Goal: Task Accomplishment & Management: Manage account settings

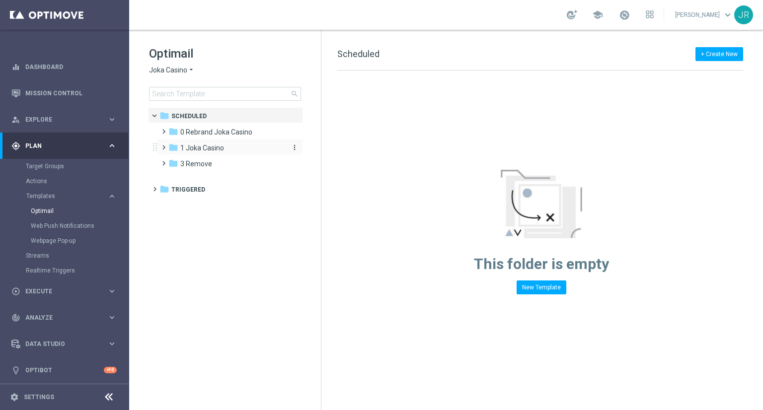
click at [214, 153] on div "folder 1 Joka Casino" at bounding box center [225, 148] width 114 height 11
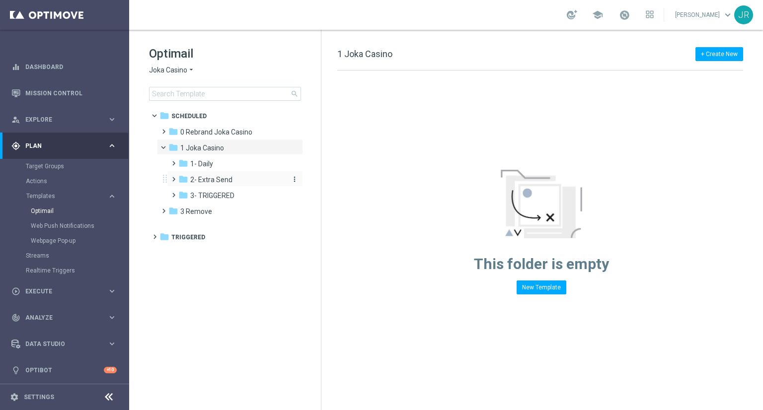
click at [222, 177] on span "2- Extra Send" at bounding box center [211, 179] width 42 height 9
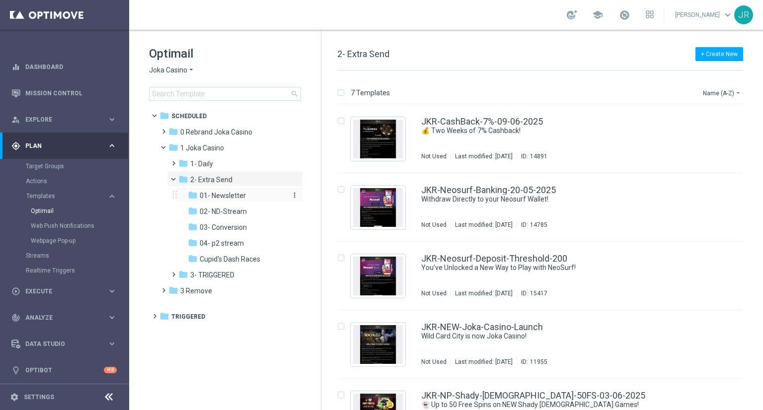
click at [228, 199] on span "01- Newsletter" at bounding box center [223, 195] width 46 height 9
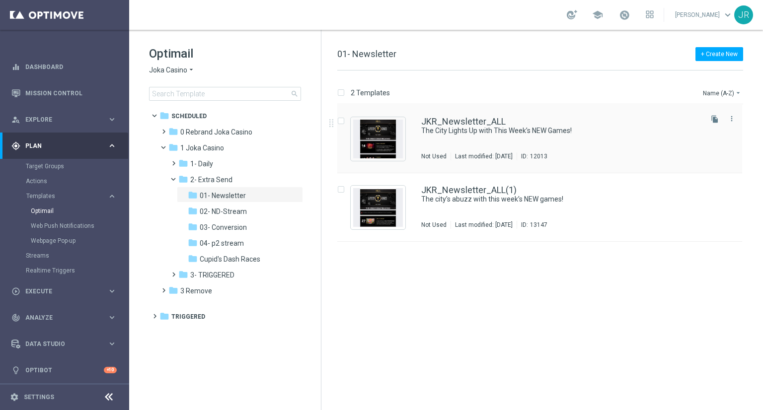
click at [403, 135] on div "Press SPACE to select this row." at bounding box center [378, 139] width 55 height 44
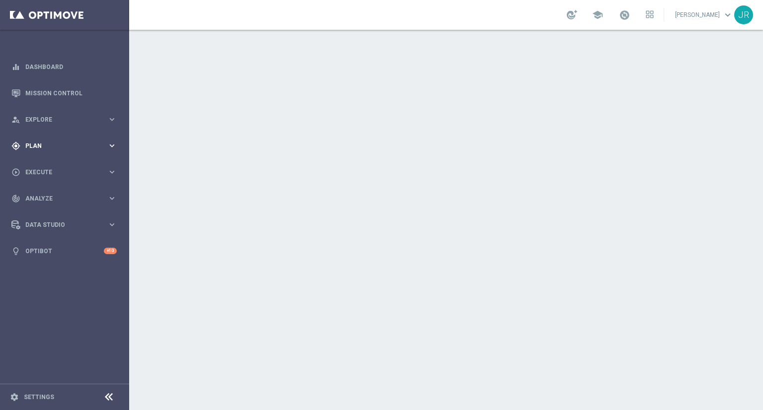
drag, startPoint x: 84, startPoint y: 141, endPoint x: 87, endPoint y: 150, distance: 9.9
click at [85, 142] on div "gps_fixed Plan keyboard_arrow_right" at bounding box center [64, 146] width 128 height 26
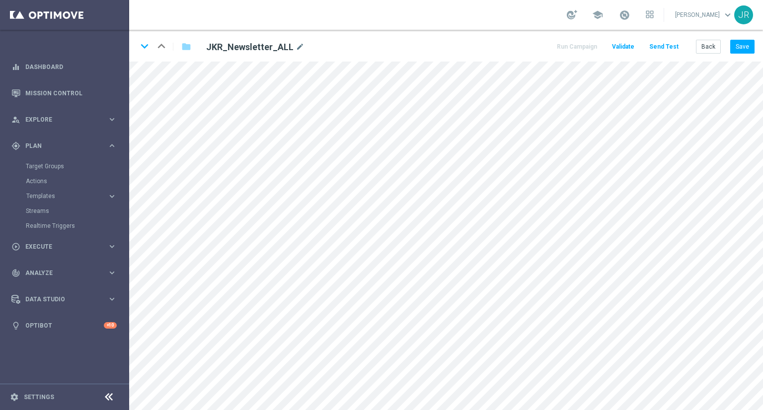
click at [756, 46] on div "keyboard_arrow_down keyboard_arrow_up folder JKR_Newsletter_ALL mode_edit Run C…" at bounding box center [446, 46] width 634 height 32
click at [750, 47] on button "Save" at bounding box center [742, 47] width 24 height 14
click at [704, 50] on button "Back" at bounding box center [708, 47] width 25 height 14
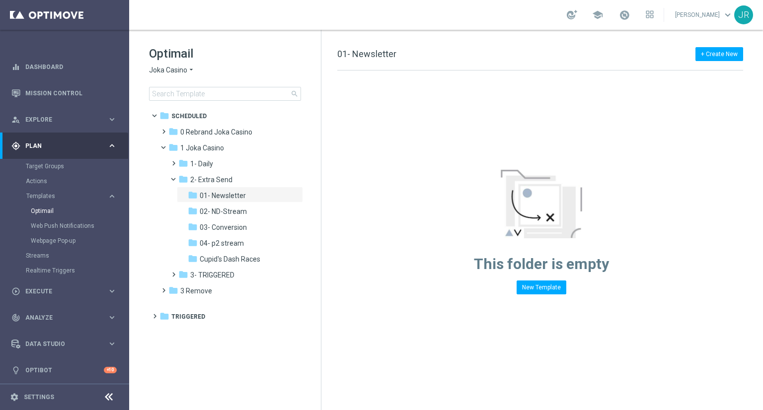
click at [160, 70] on span "Joka Casino" at bounding box center [168, 70] width 38 height 9
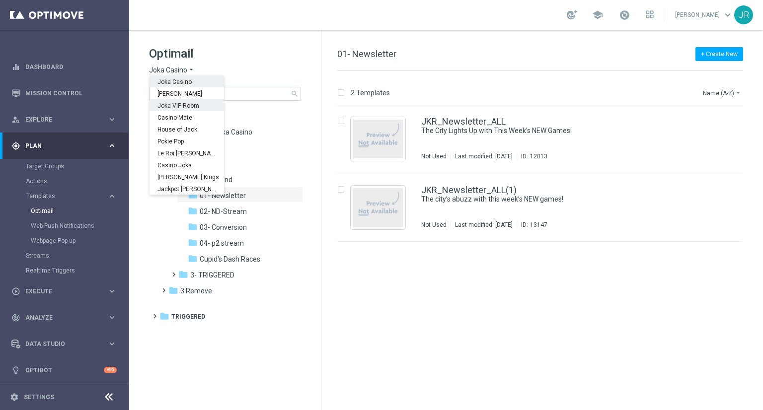
click at [0, 0] on span "Joka VIP Room" at bounding box center [0, 0] width 0 height 0
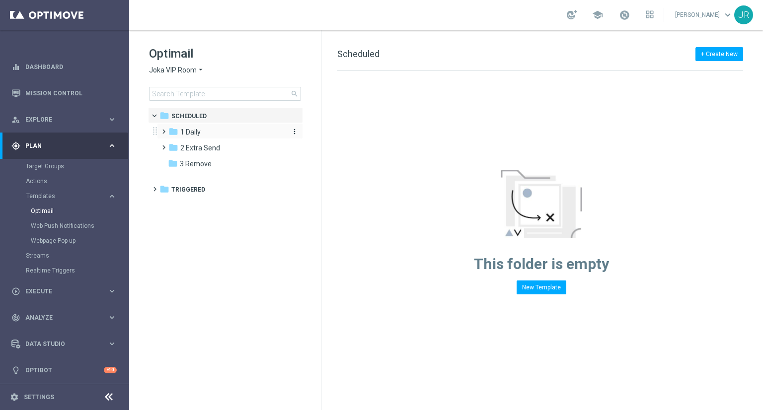
click at [189, 134] on span "1 Daily" at bounding box center [190, 132] width 20 height 9
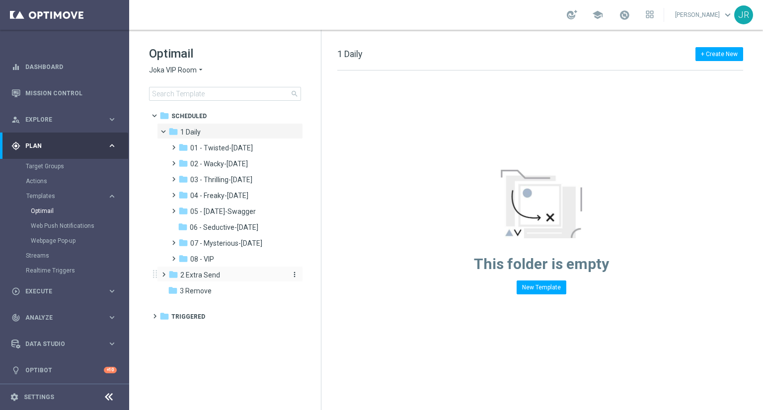
click at [203, 275] on span "2 Extra Send" at bounding box center [200, 275] width 40 height 9
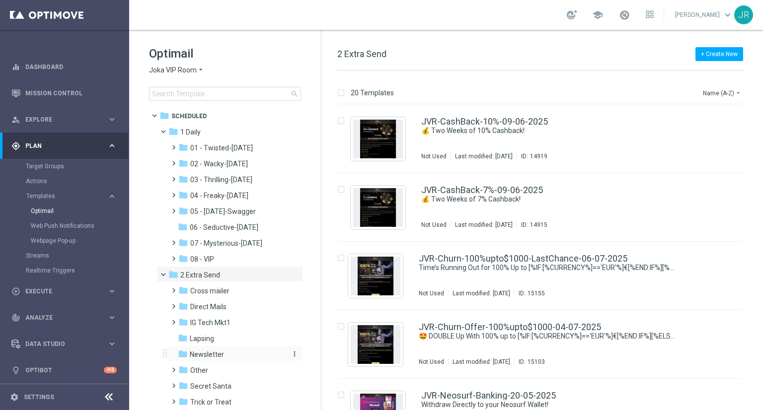
click at [226, 354] on div "folder Newsletter" at bounding box center [231, 354] width 106 height 11
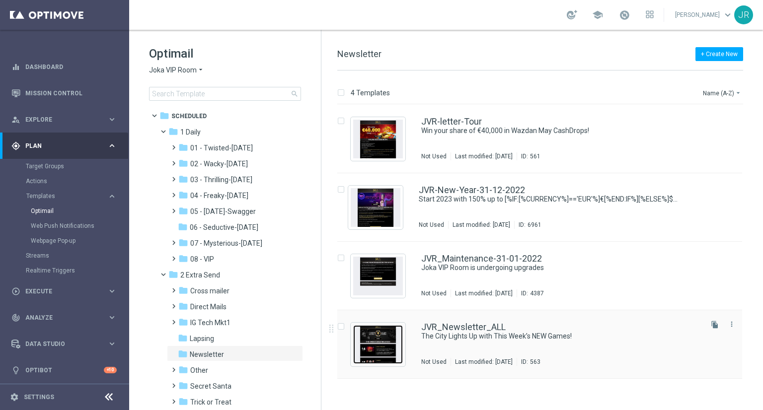
click at [386, 350] on img "Press SPACE to select this row." at bounding box center [378, 344] width 50 height 39
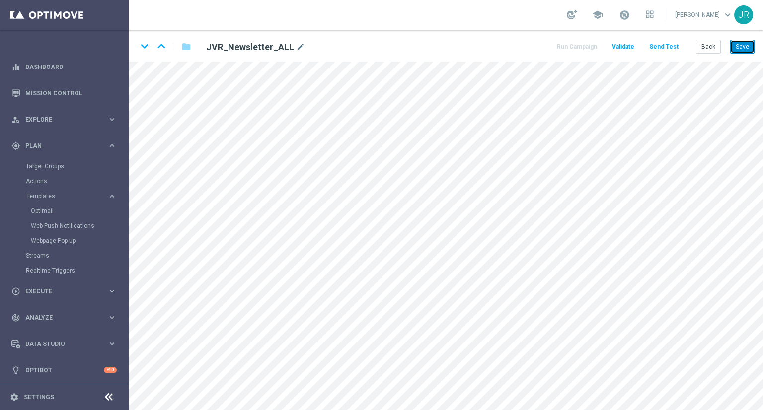
click at [737, 48] on button "Save" at bounding box center [742, 47] width 24 height 14
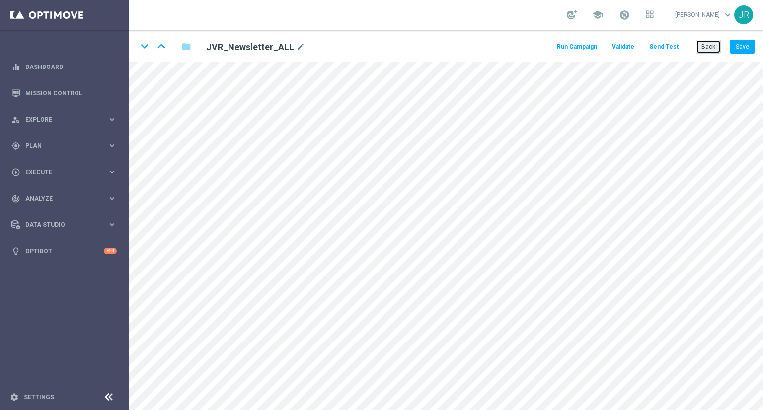
click at [712, 46] on button "Back" at bounding box center [708, 47] width 25 height 14
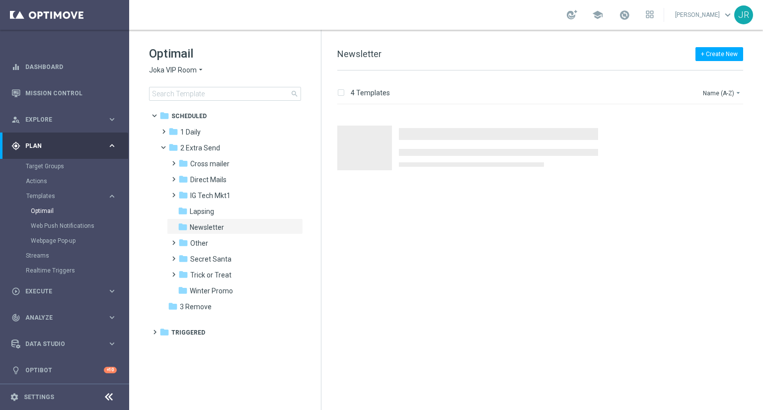
click at [182, 75] on div "Optimail Joka VIP Room arrow_drop_down × Joka VIP Room search" at bounding box center [235, 73] width 172 height 55
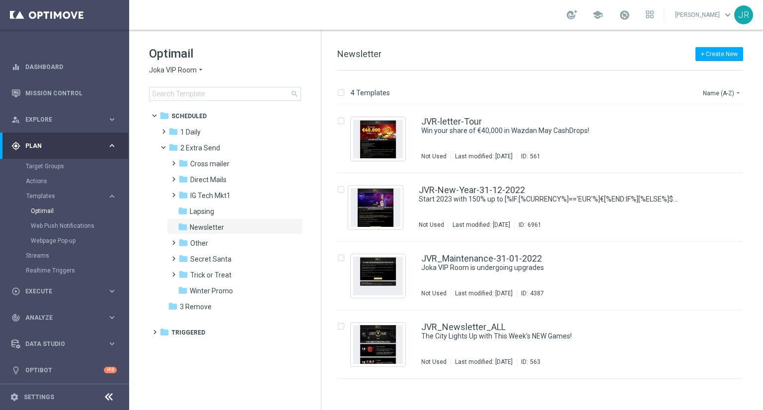
click at [184, 65] on div "Optimail Joka VIP Room arrow_drop_down × Joka VIP Room search" at bounding box center [235, 73] width 172 height 55
click at [186, 69] on span "Joka VIP Room" at bounding box center [173, 70] width 48 height 9
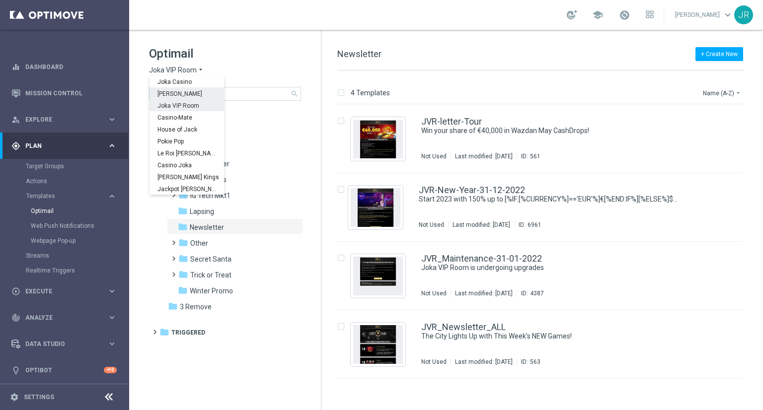
click at [0, 0] on span "[PERSON_NAME]" at bounding box center [0, 0] width 0 height 0
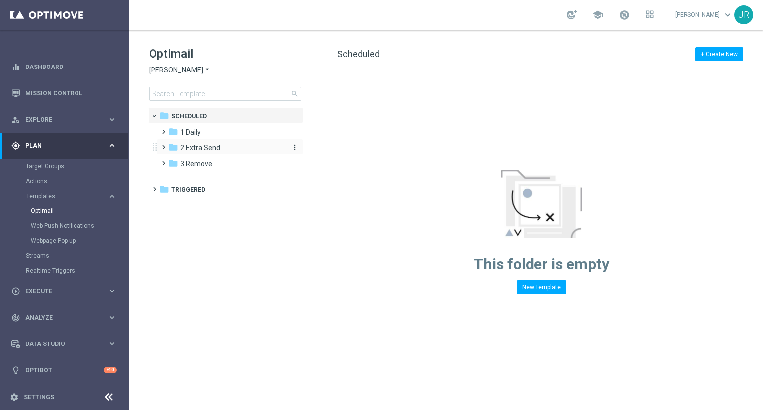
click at [191, 150] on span "2 Extra Send" at bounding box center [200, 147] width 40 height 9
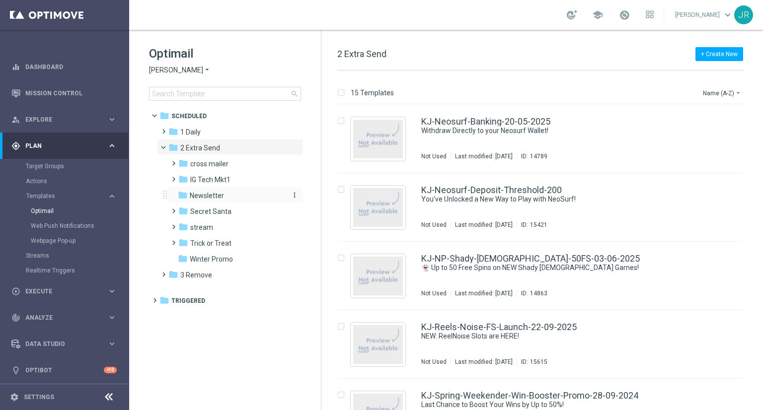
click at [217, 190] on div "folder Newsletter" at bounding box center [231, 195] width 106 height 11
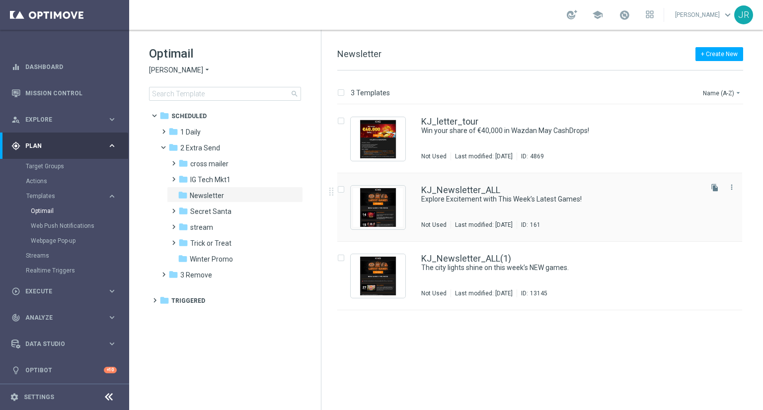
click at [483, 205] on div "KJ_Newsletter_ALL Explore Excitement with This Week’s Latest Games! Not Used La…" at bounding box center [560, 207] width 279 height 43
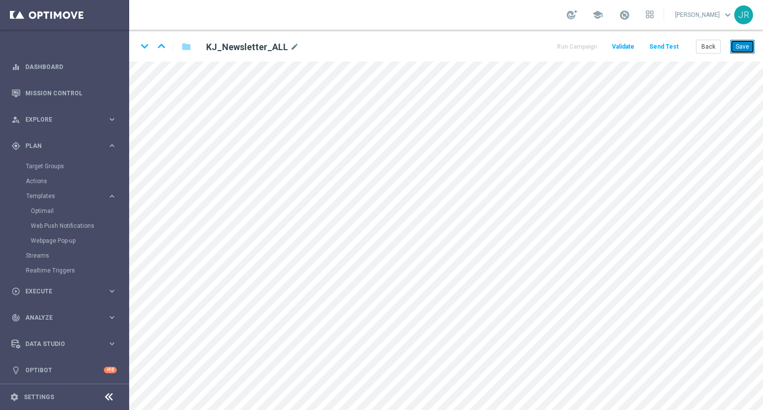
click at [740, 42] on button "Save" at bounding box center [742, 47] width 24 height 14
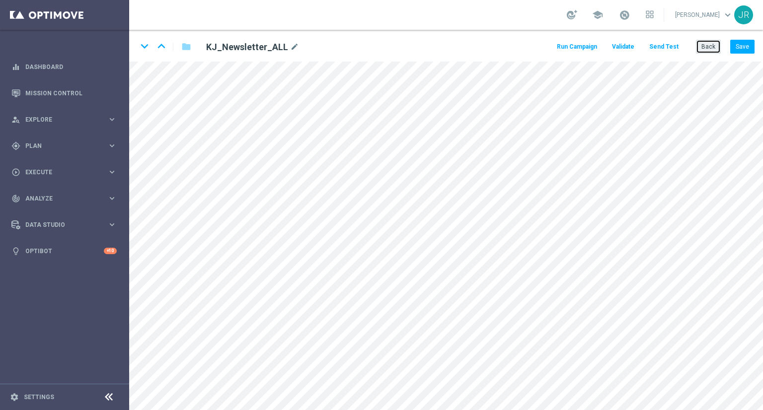
click at [708, 42] on button "Back" at bounding box center [708, 47] width 25 height 14
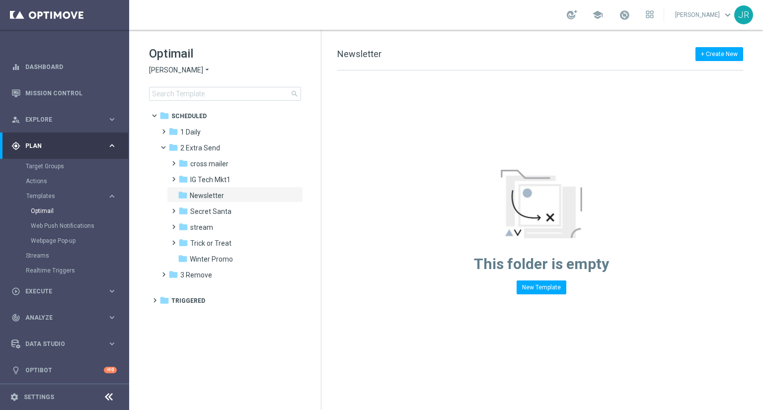
click at [175, 71] on span "[PERSON_NAME]" at bounding box center [176, 70] width 54 height 9
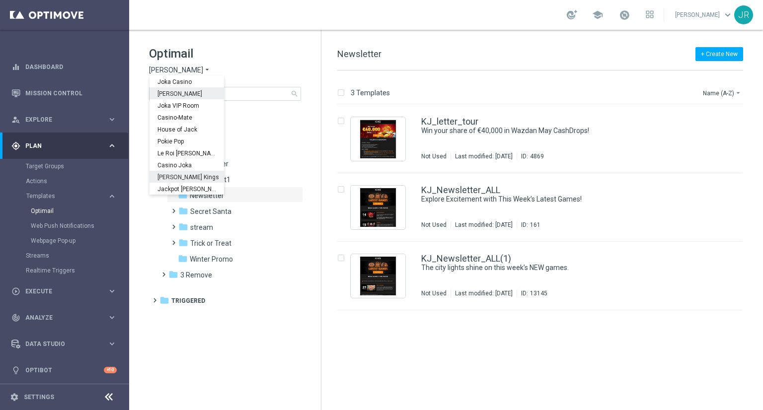
click at [0, 0] on span "[PERSON_NAME] Kings" at bounding box center [0, 0] width 0 height 0
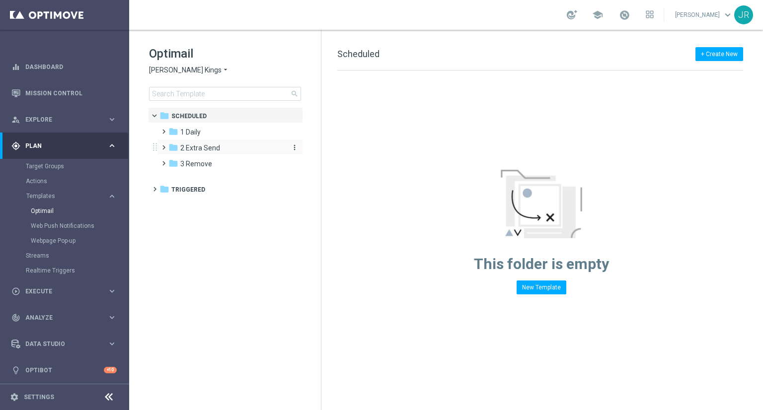
click at [210, 144] on span "2 Extra Send" at bounding box center [200, 147] width 40 height 9
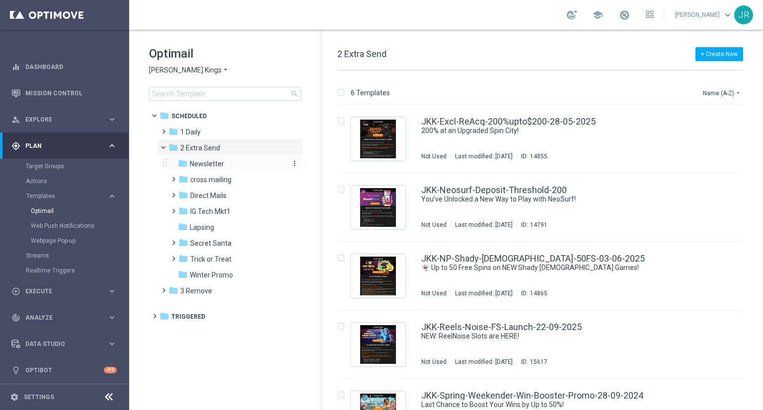
click at [212, 165] on span "Newsletter" at bounding box center [207, 163] width 34 height 9
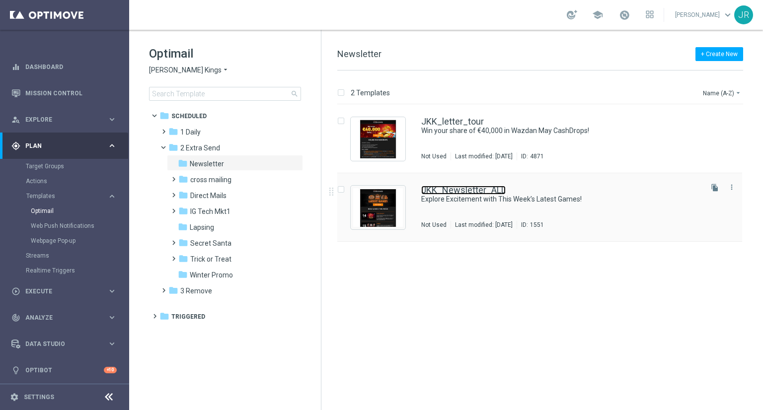
click at [481, 188] on link "JKK_Newsletter_ALL" at bounding box center [463, 190] width 84 height 9
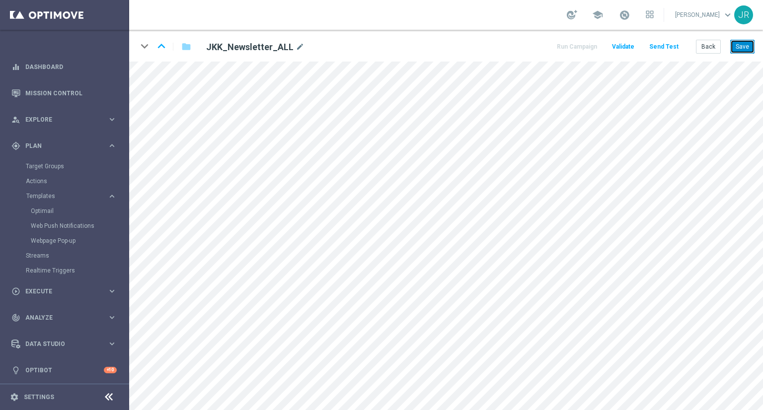
click at [746, 52] on button "Save" at bounding box center [742, 47] width 24 height 14
click at [734, 51] on button "Save" at bounding box center [742, 47] width 24 height 14
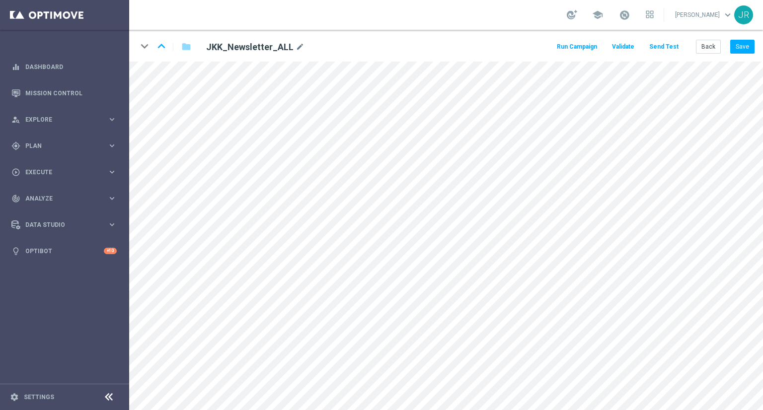
click at [704, 54] on div "keyboard_arrow_down keyboard_arrow_up folder JKK_Newsletter_ALL mode_edit Run C…" at bounding box center [446, 46] width 634 height 32
click at [711, 48] on button "Back" at bounding box center [708, 47] width 25 height 14
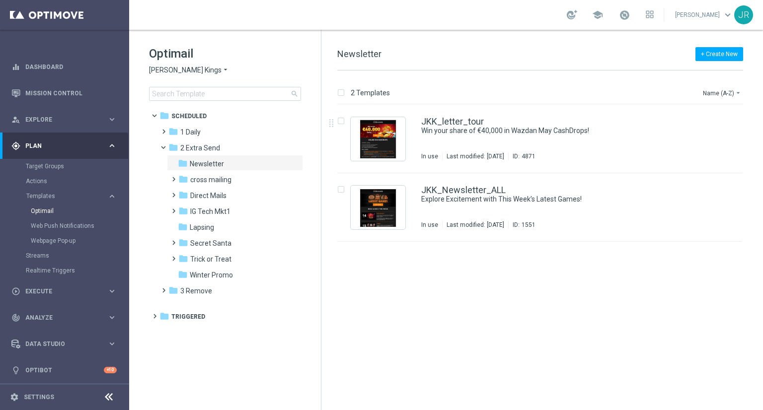
click at [177, 71] on span "[PERSON_NAME] Kings" at bounding box center [185, 70] width 72 height 9
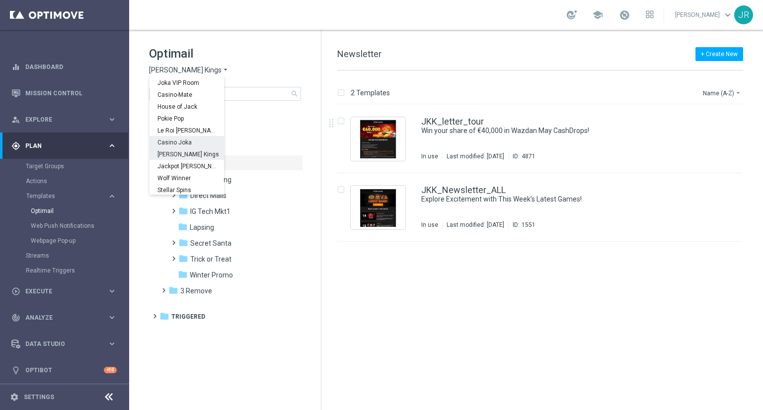
scroll to position [36, 0]
click at [0, 0] on span "Wolf Winner" at bounding box center [0, 0] width 0 height 0
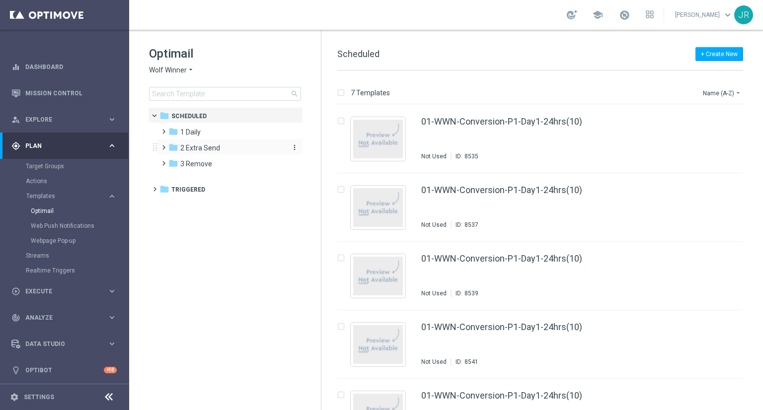
click at [204, 147] on span "2 Extra Send" at bounding box center [200, 147] width 40 height 9
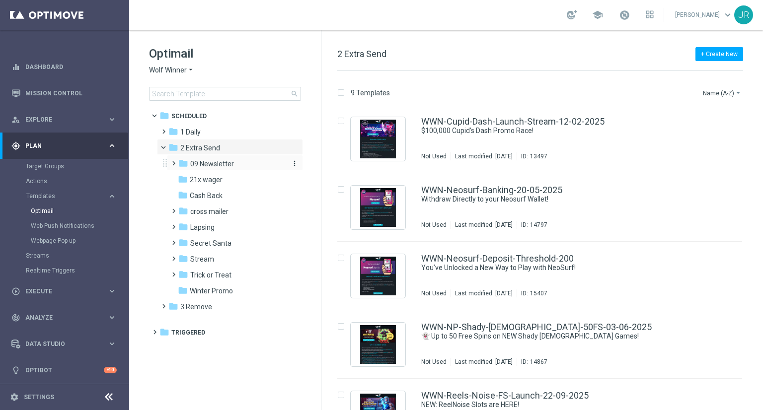
click at [213, 162] on span "09 Newsletter" at bounding box center [212, 163] width 44 height 9
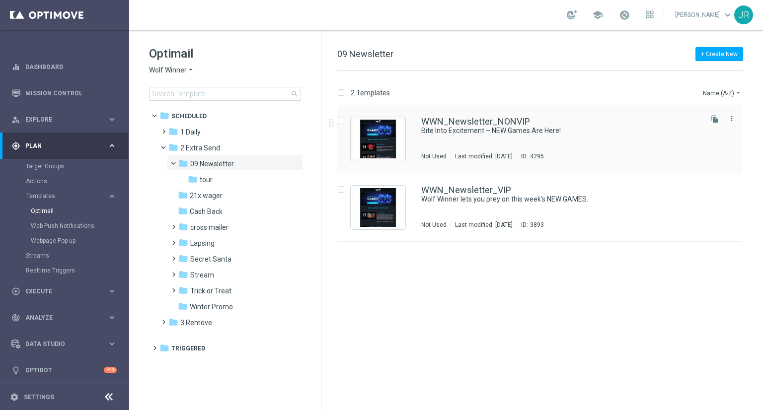
click at [454, 142] on div "WWN_Newsletter_NONVIP Bite Into Excitement – NEW Games Are Here! Not Used Last …" at bounding box center [560, 138] width 279 height 43
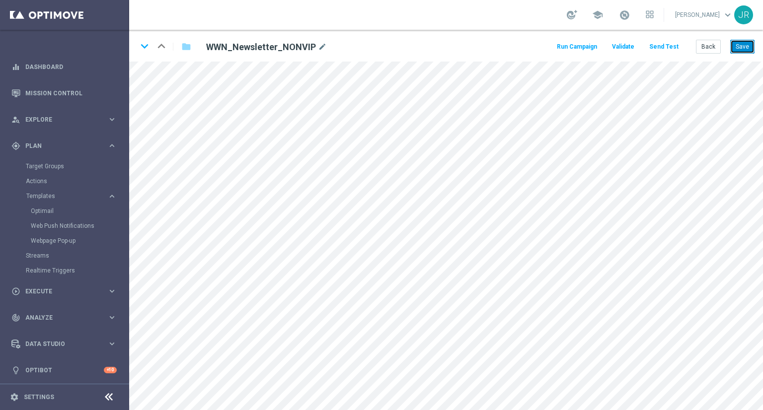
click at [743, 45] on button "Save" at bounding box center [742, 47] width 24 height 14
click at [741, 52] on button "Save" at bounding box center [742, 47] width 24 height 14
drag, startPoint x: 741, startPoint y: 49, endPoint x: 713, endPoint y: 48, distance: 28.8
click at [741, 48] on button "Save" at bounding box center [742, 47] width 24 height 14
click at [744, 46] on button "Save" at bounding box center [742, 47] width 24 height 14
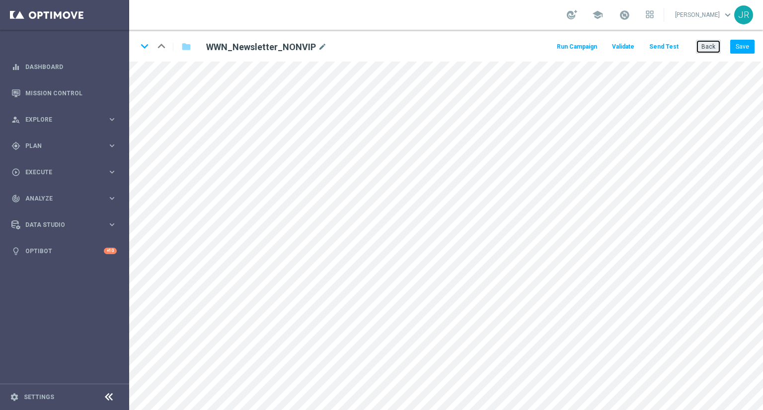
click at [708, 50] on button "Back" at bounding box center [708, 47] width 25 height 14
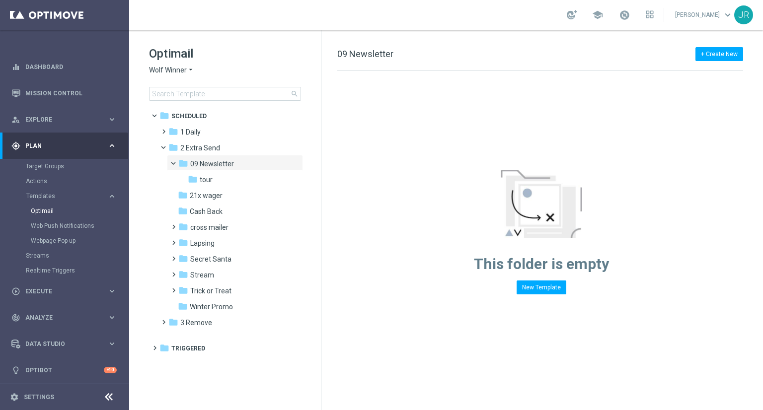
click at [163, 76] on div "Optimail Wolf Winner arrow_drop_down × Wolf Winner search" at bounding box center [235, 73] width 172 height 55
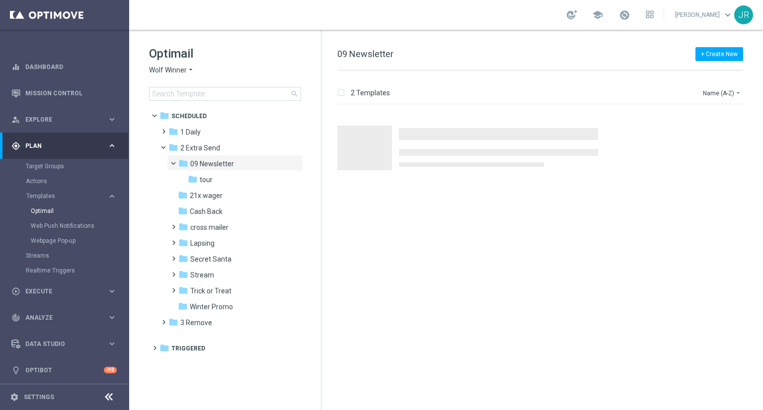
click at [164, 72] on span "Wolf Winner" at bounding box center [168, 70] width 38 height 9
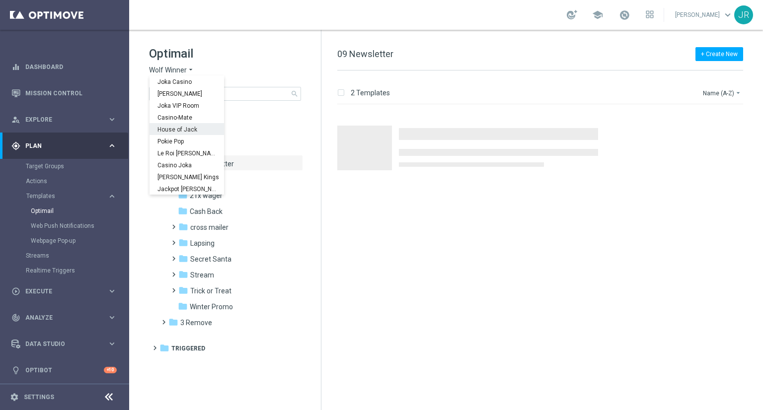
scroll to position [36, 0]
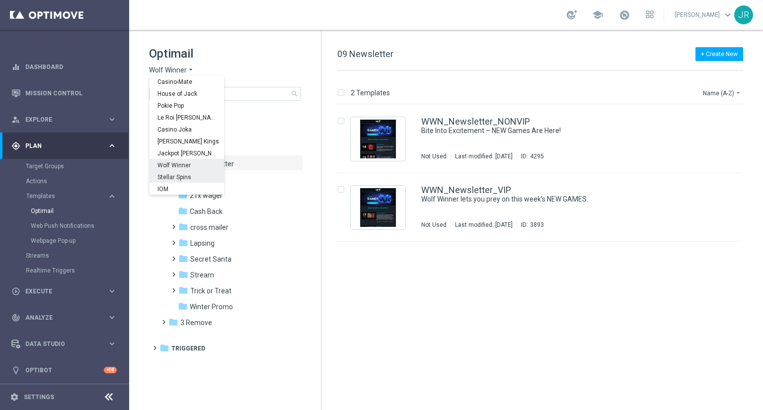
click at [0, 0] on span "Stellar Spins" at bounding box center [0, 0] width 0 height 0
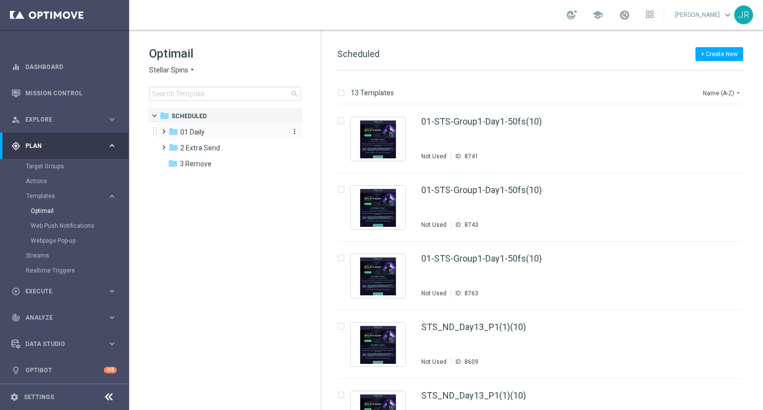
click at [203, 130] on span "01 Daily" at bounding box center [192, 132] width 24 height 9
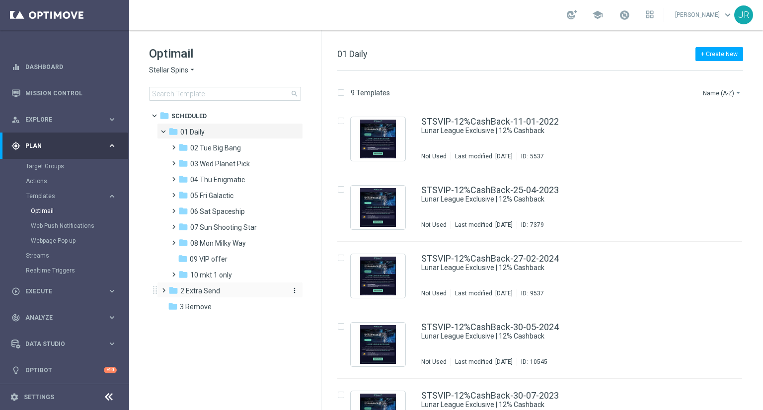
click at [199, 287] on span "2 Extra Send" at bounding box center [200, 290] width 40 height 9
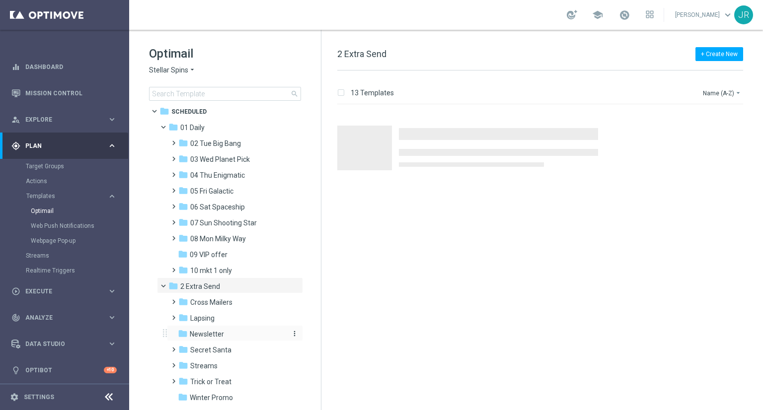
scroll to position [18, 0]
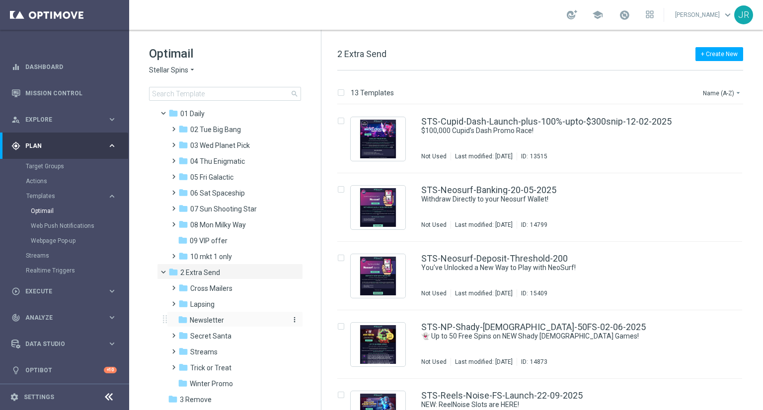
click at [211, 325] on div "folder Newsletter" at bounding box center [231, 320] width 106 height 11
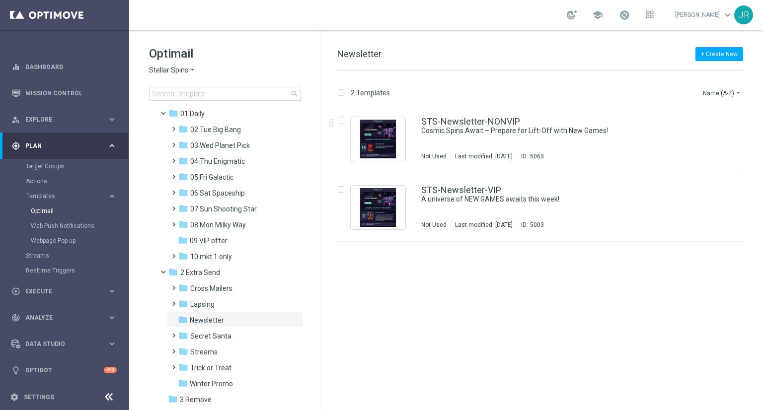
click at [436, 136] on div "STS-Newsletter-NONVIP Cosmic Spins Await – Prepare for Lift-Off with New Games!…" at bounding box center [560, 138] width 279 height 43
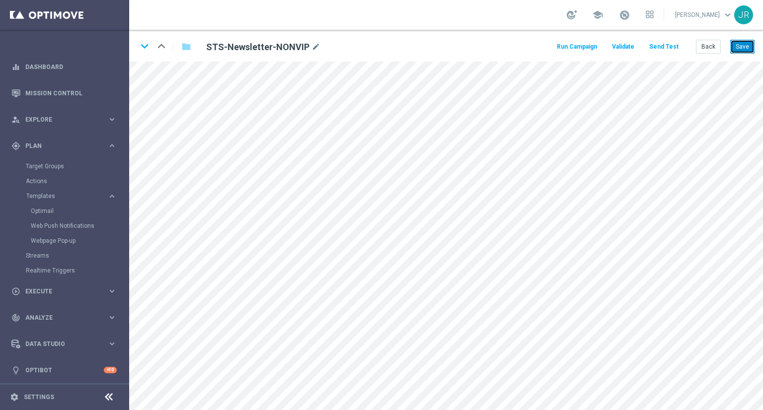
click at [741, 44] on button "Save" at bounding box center [742, 47] width 24 height 14
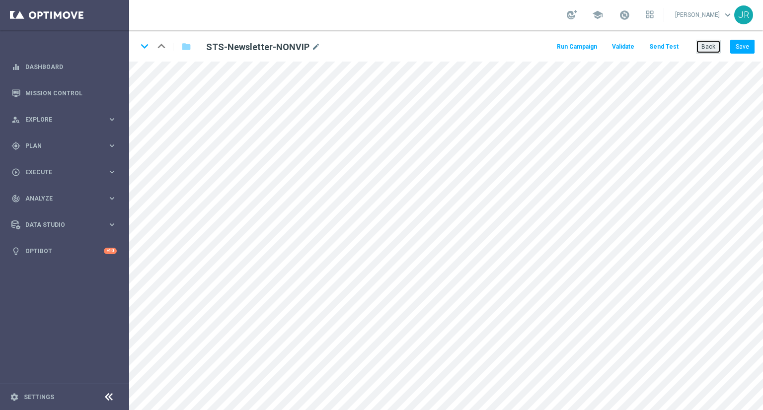
click at [712, 52] on button "Back" at bounding box center [708, 47] width 25 height 14
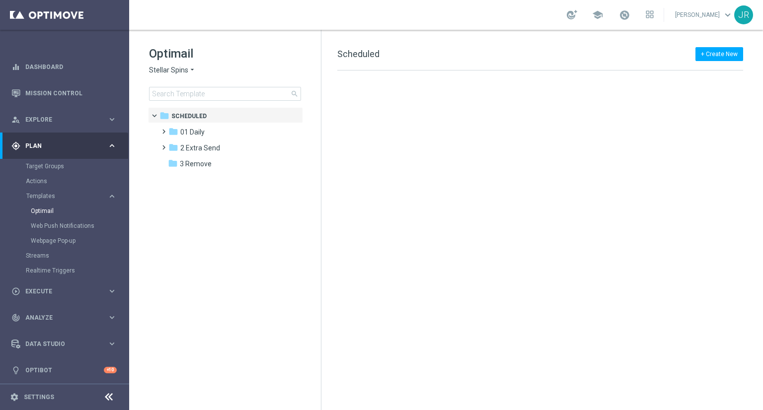
click at [155, 74] on span "Stellar Spins" at bounding box center [168, 70] width 39 height 9
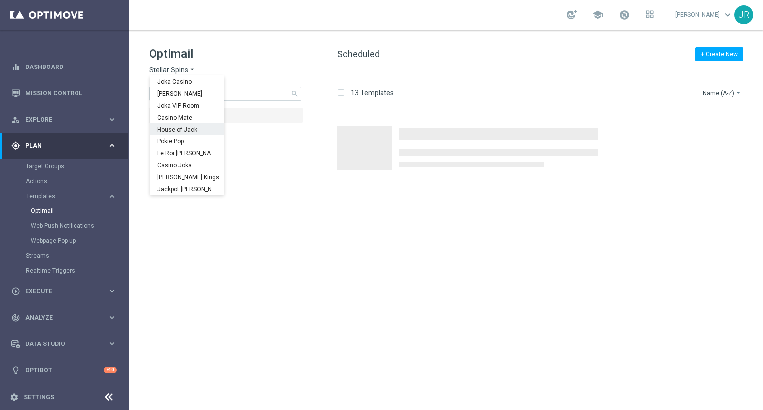
scroll to position [36, 0]
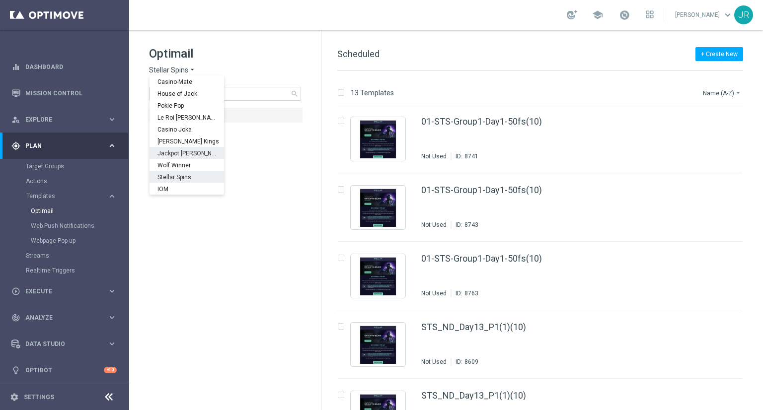
click at [0, 0] on span "Jackpot [PERSON_NAME]" at bounding box center [0, 0] width 0 height 0
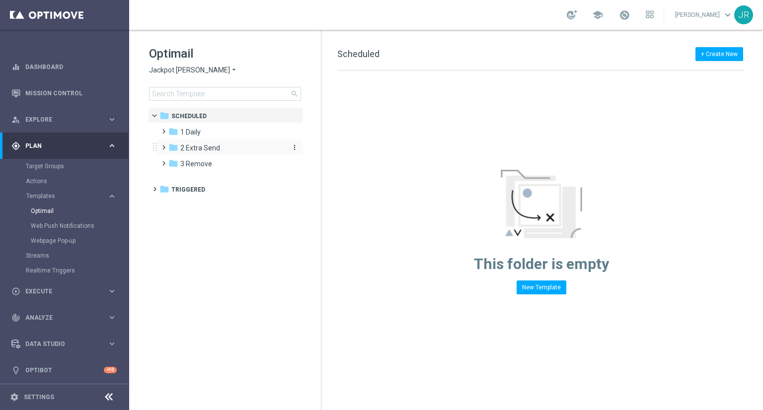
click at [195, 147] on span "2 Extra Send" at bounding box center [200, 147] width 40 height 9
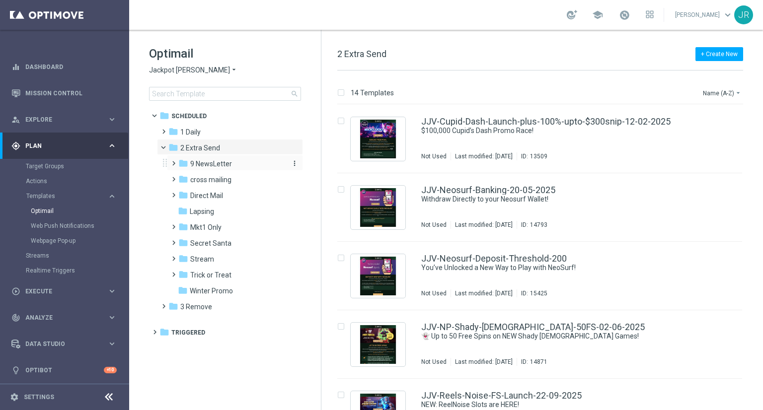
click at [214, 165] on span "9 NewsLetter" at bounding box center [211, 163] width 42 height 9
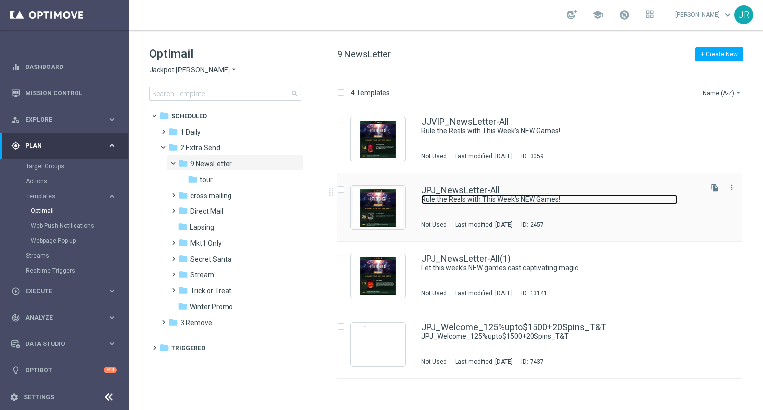
click at [493, 199] on link "Rule the Reels with This Week’s NEW Games!" at bounding box center [549, 199] width 256 height 9
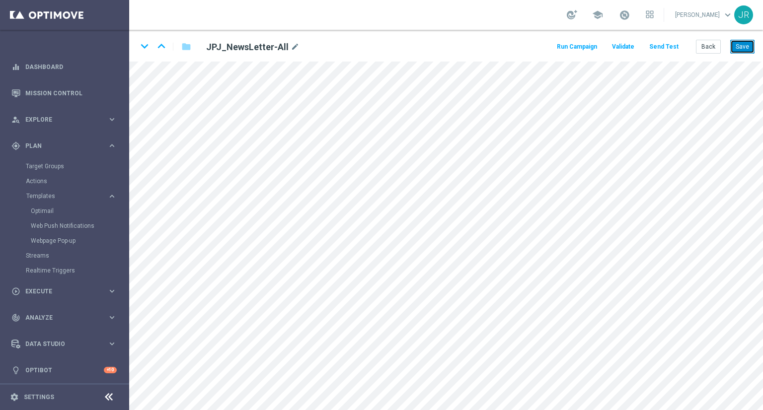
click at [750, 44] on button "Save" at bounding box center [742, 47] width 24 height 14
click at [749, 45] on button "Save" at bounding box center [742, 47] width 24 height 14
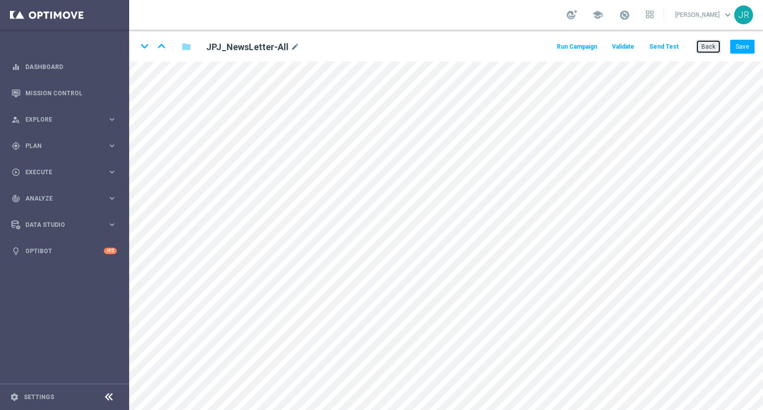
click at [708, 40] on button "Back" at bounding box center [708, 47] width 25 height 14
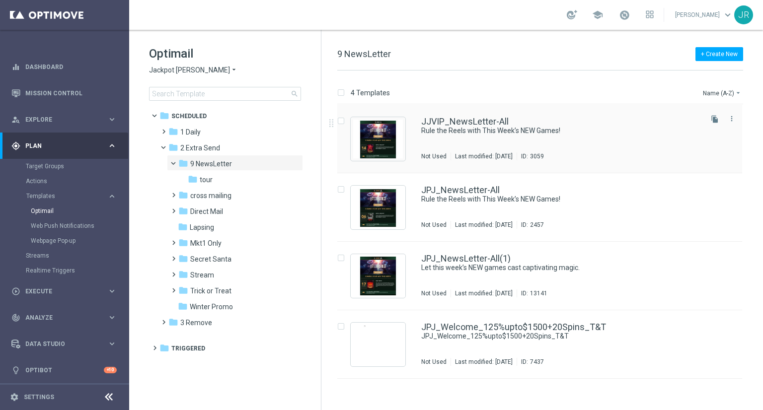
click at [439, 139] on div "JJVIP_NewsLetter-All Rule the Reels with This Week’s NEW Games! Not Used Last m…" at bounding box center [560, 138] width 279 height 43
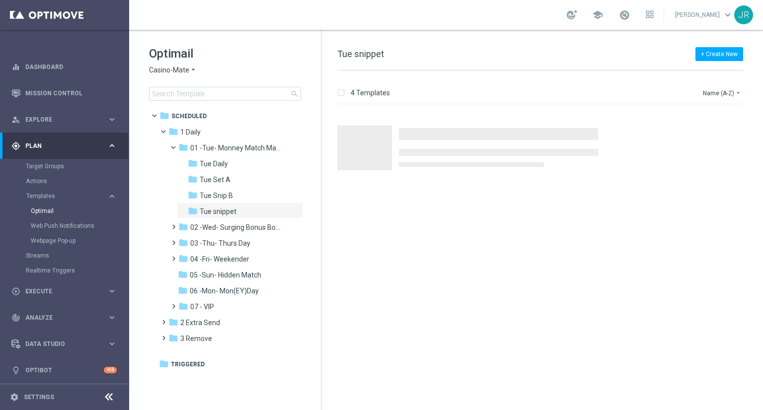
click at [178, 69] on span "Casino-Mate" at bounding box center [169, 70] width 40 height 9
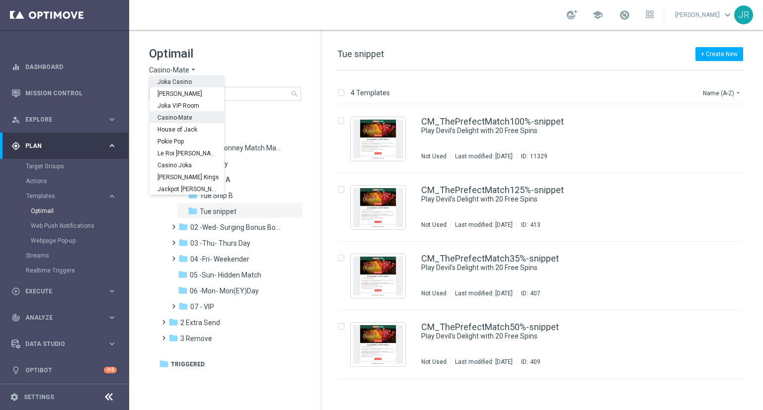
click at [171, 76] on div "Joka Casino" at bounding box center [186, 81] width 74 height 12
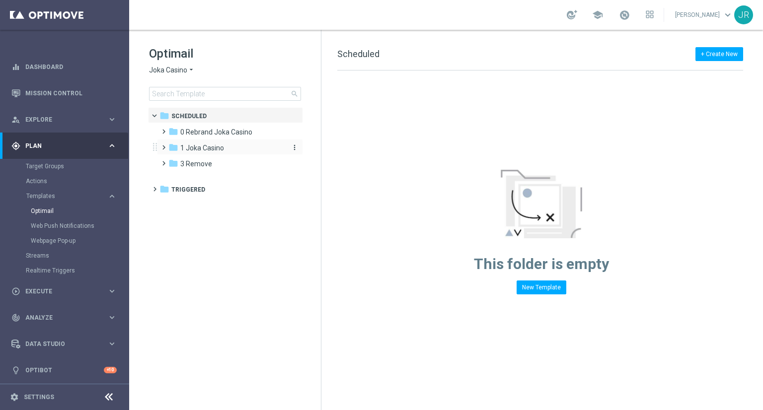
click at [230, 145] on div "folder 1 Joka Casino" at bounding box center [225, 148] width 114 height 11
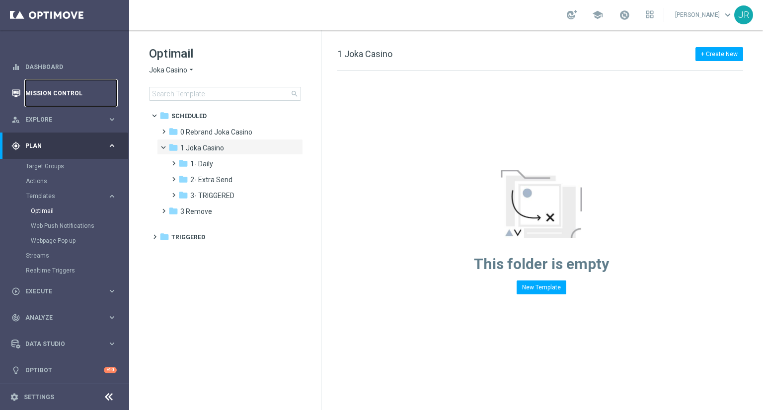
click at [39, 96] on link "Mission Control" at bounding box center [70, 93] width 91 height 26
click at [26, 92] on link "Mission Control" at bounding box center [70, 93] width 91 height 26
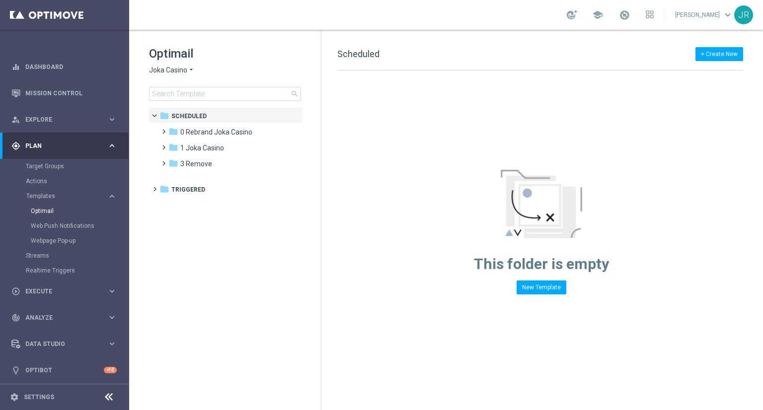
click at [162, 67] on span "Joka Casino" at bounding box center [168, 70] width 38 height 9
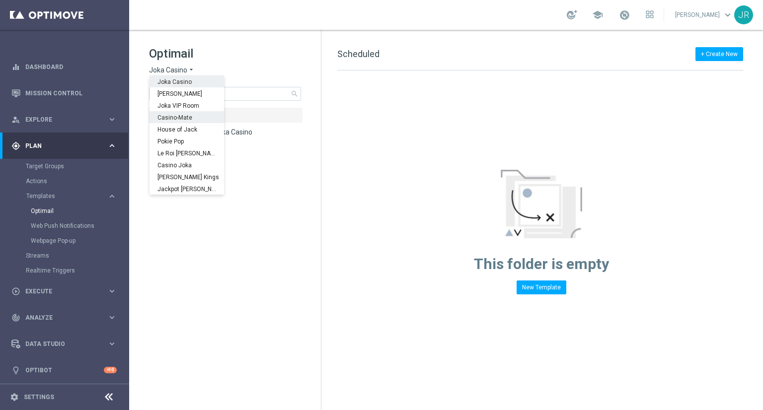
click at [0, 0] on span "Casino-Mate" at bounding box center [0, 0] width 0 height 0
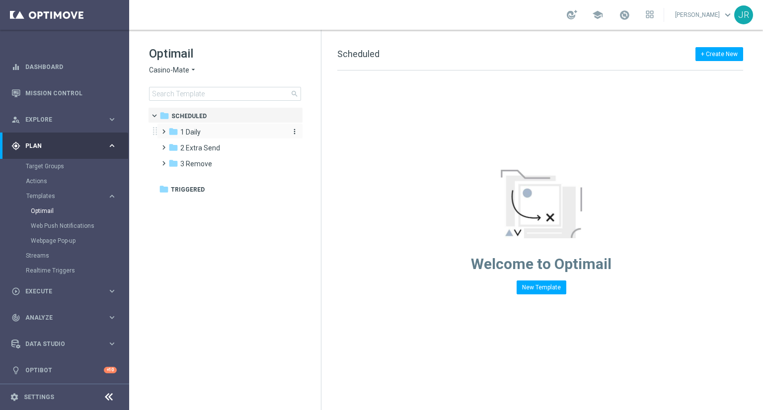
click at [218, 128] on div "folder 1 Daily" at bounding box center [225, 132] width 114 height 11
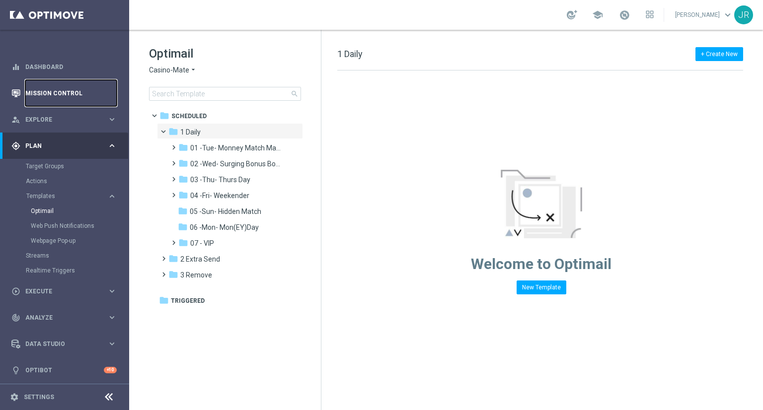
click at [71, 97] on link "Mission Control" at bounding box center [70, 93] width 91 height 26
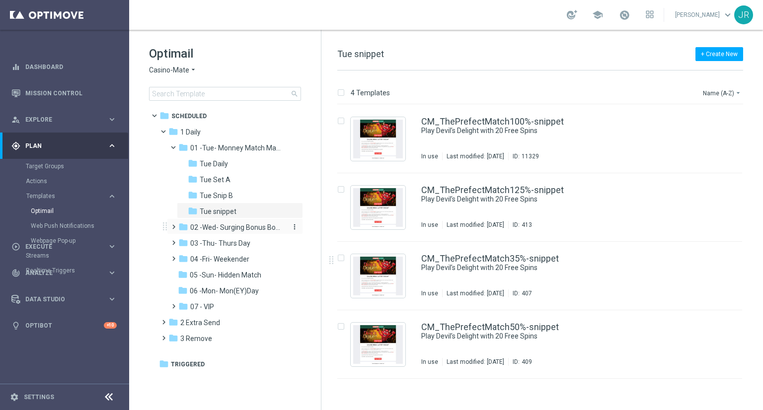
click at [227, 231] on span "02 -Wed- Surging Bonus Booster" at bounding box center [237, 227] width 94 height 9
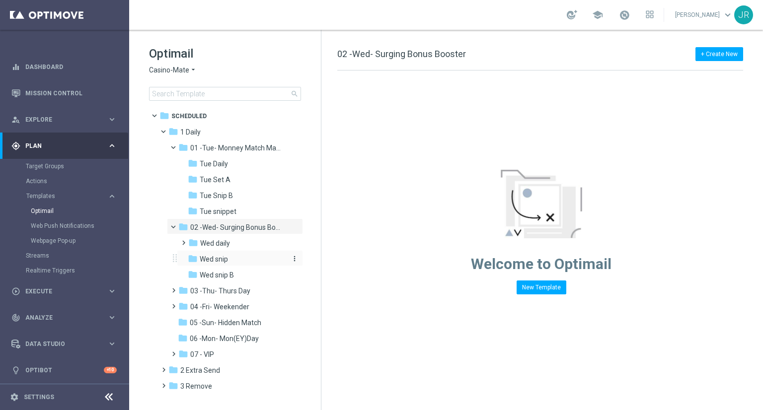
click at [221, 255] on span "Wed snip" at bounding box center [214, 259] width 28 height 9
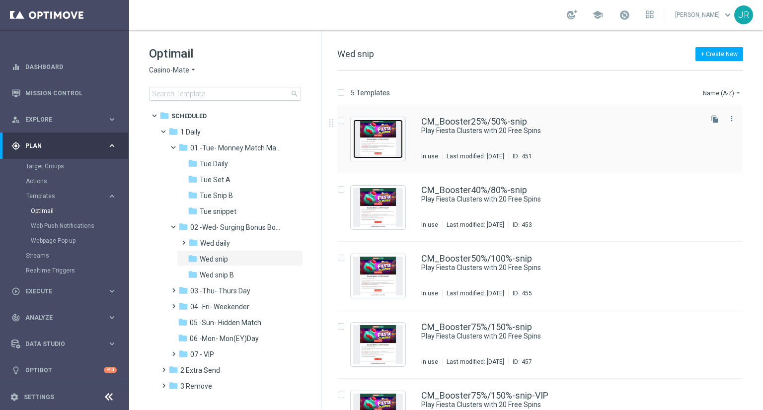
click at [368, 140] on img "Press SPACE to select this row." at bounding box center [378, 139] width 50 height 39
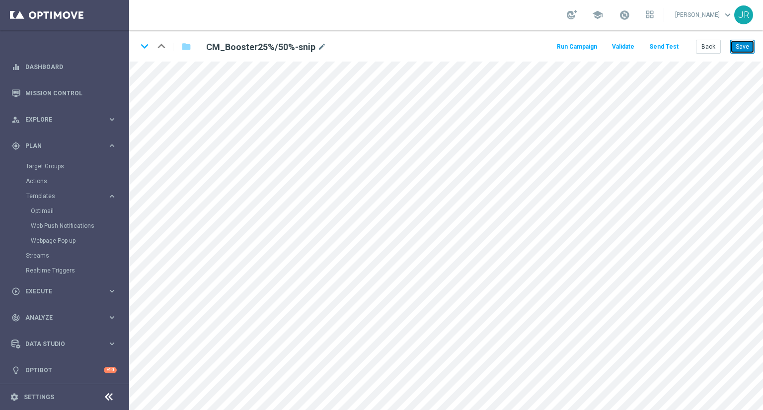
click at [741, 46] on button "Save" at bounding box center [742, 47] width 24 height 14
click at [662, 41] on button "Send Test" at bounding box center [663, 46] width 32 height 13
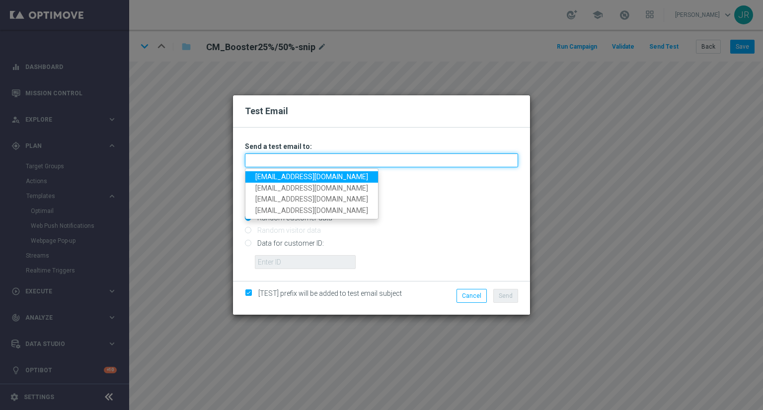
click at [267, 164] on input "text" at bounding box center [381, 160] width 273 height 14
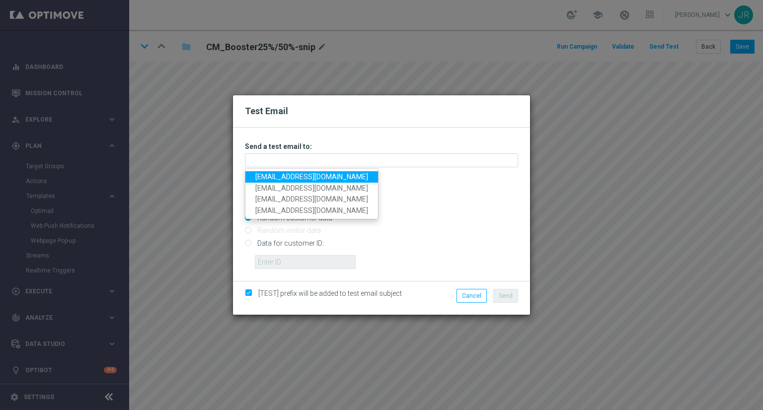
click at [281, 179] on link "[EMAIL_ADDRESS][DOMAIN_NAME]" at bounding box center [311, 176] width 133 height 11
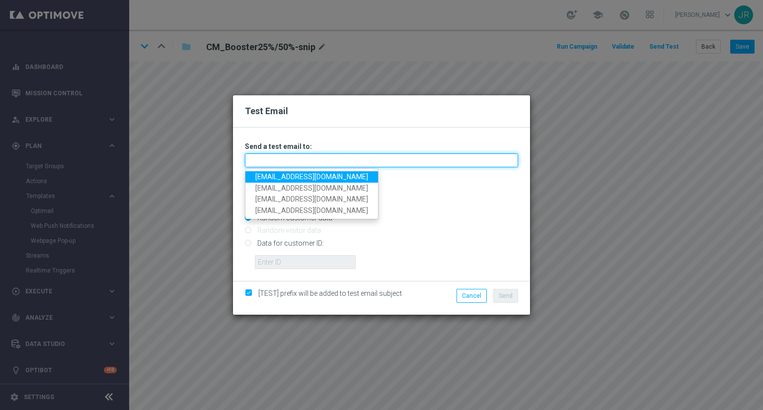
type input "[EMAIL_ADDRESS][DOMAIN_NAME]"
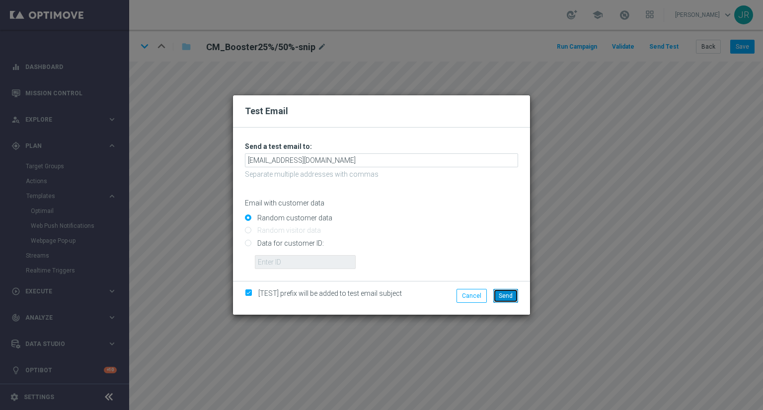
click at [507, 290] on button "Send" at bounding box center [505, 296] width 25 height 14
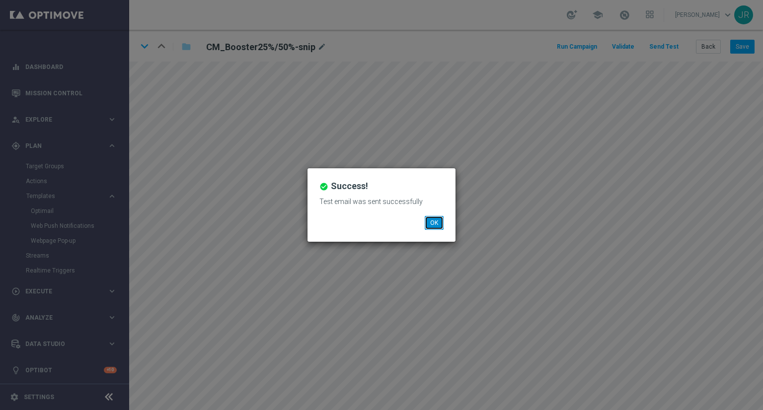
click at [442, 218] on button "OK" at bounding box center [434, 223] width 19 height 14
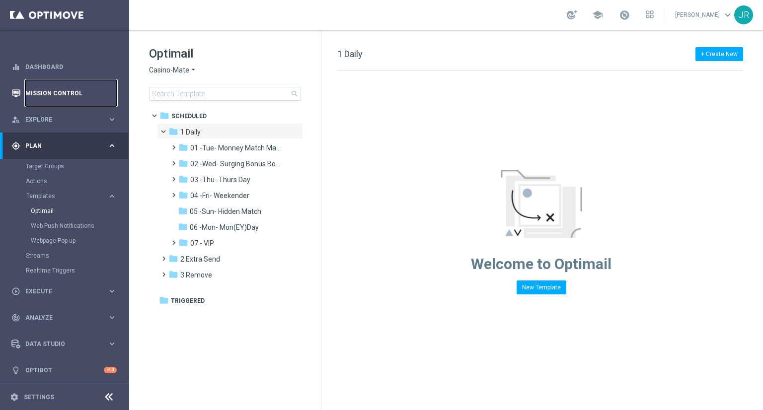
click at [77, 96] on link "Mission Control" at bounding box center [70, 93] width 91 height 26
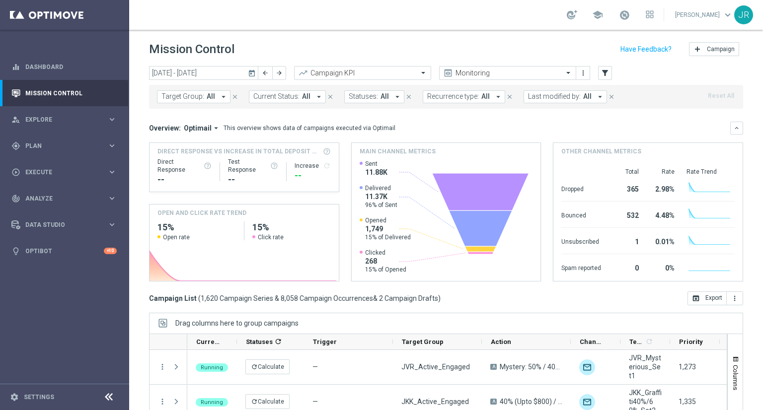
scroll to position [149, 0]
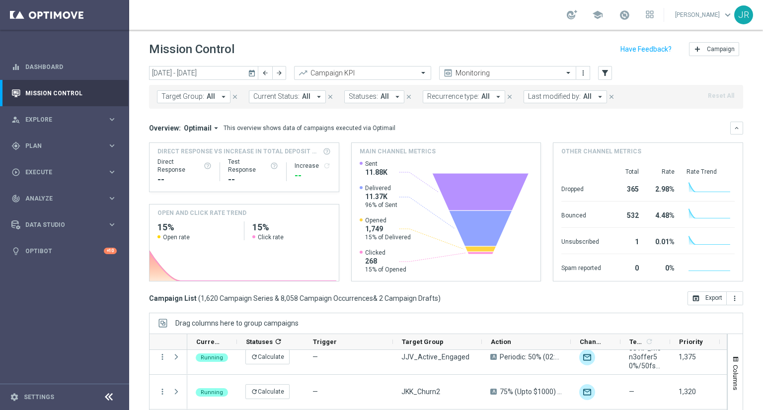
click at [254, 70] on icon "today" at bounding box center [252, 73] width 9 height 9
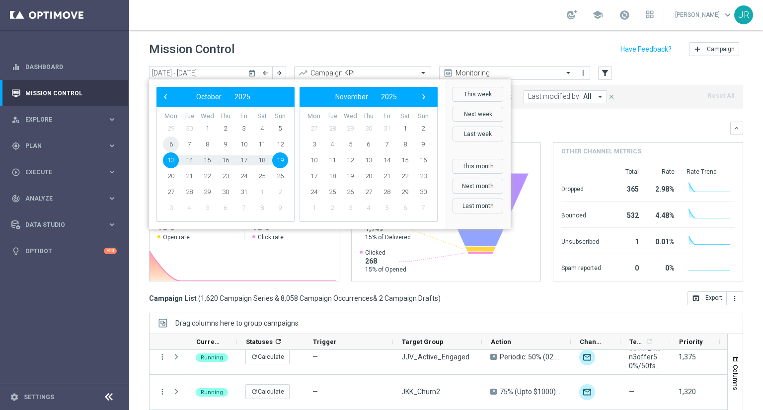
click at [172, 145] on span "6" at bounding box center [171, 145] width 16 height 16
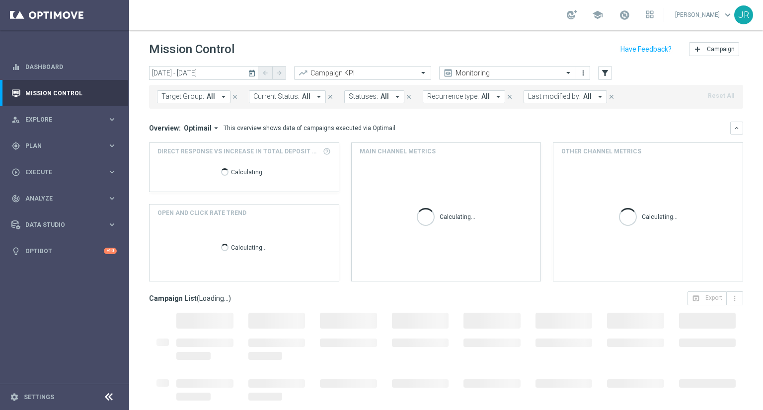
click at [569, 94] on span "Last modified by:" at bounding box center [554, 96] width 53 height 8
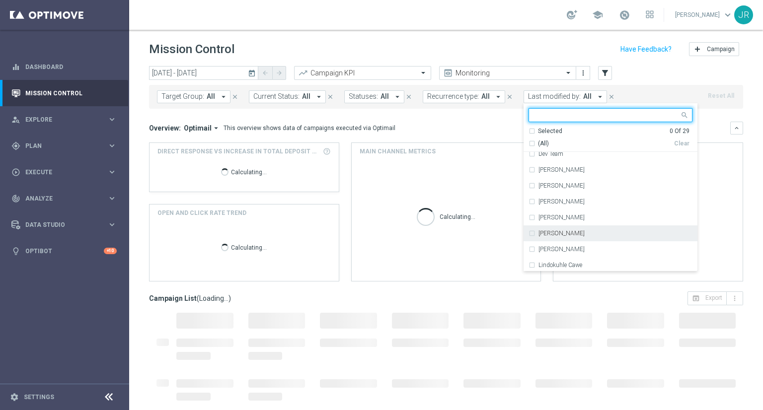
click at [545, 240] on div "[PERSON_NAME]" at bounding box center [610, 233] width 164 height 16
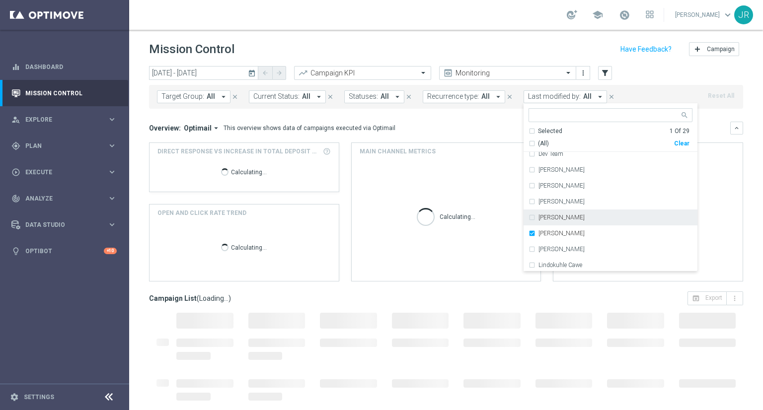
drag, startPoint x: 500, startPoint y: 126, endPoint x: 701, endPoint y: 115, distance: 200.9
click at [500, 126] on div "Overview: Optimail arrow_drop_down This overview shows data of campaigns execut…" at bounding box center [439, 128] width 581 height 9
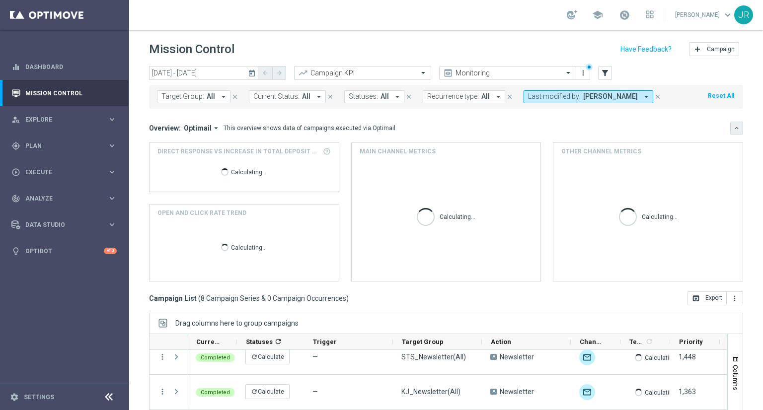
drag, startPoint x: 723, startPoint y: 132, endPoint x: 718, endPoint y: 137, distance: 7.1
click at [730, 132] on button "keyboard_arrow_down" at bounding box center [736, 128] width 13 height 13
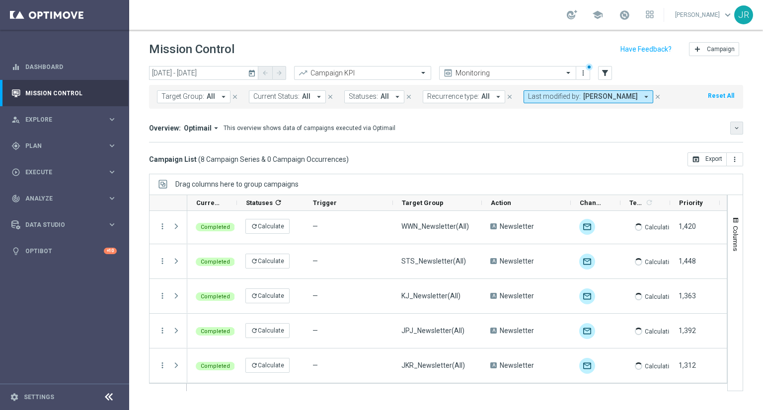
scroll to position [105, 0]
click at [684, 203] on span "Priority" at bounding box center [691, 202] width 24 height 7
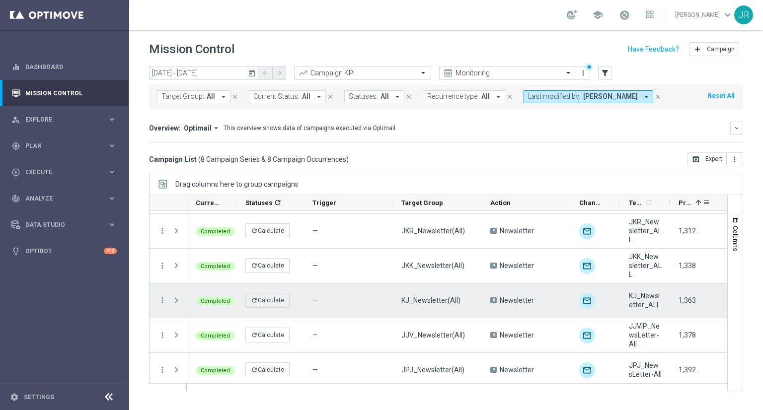
scroll to position [0, 0]
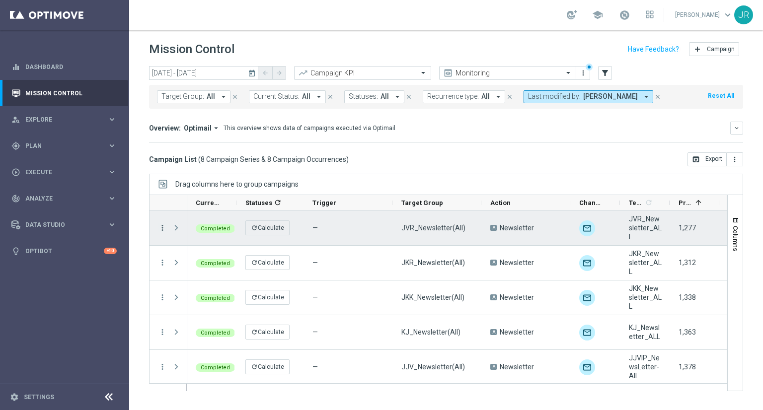
click at [161, 223] on icon "more_vert" at bounding box center [162, 227] width 9 height 9
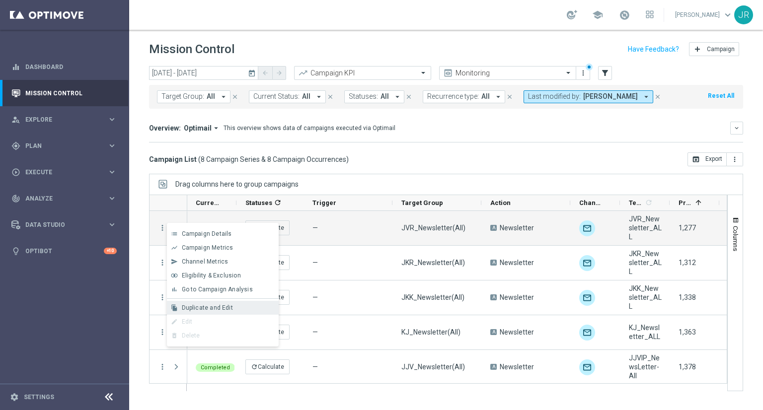
click at [188, 307] on span "Duplicate and Edit" at bounding box center [207, 307] width 51 height 7
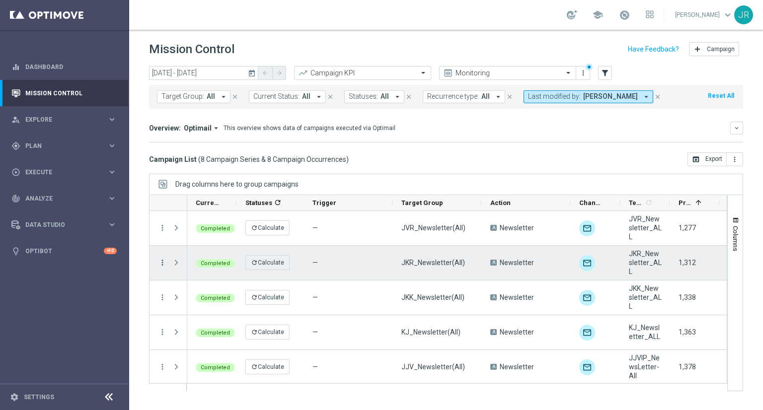
click at [163, 262] on icon "more_vert" at bounding box center [162, 262] width 9 height 9
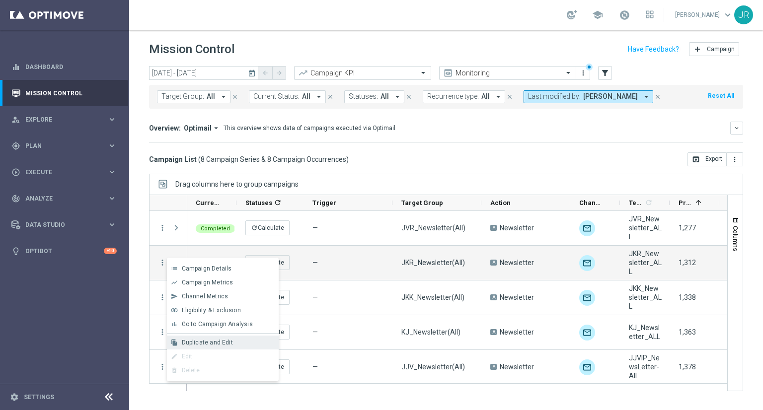
click at [181, 340] on div "file_copy" at bounding box center [174, 342] width 15 height 7
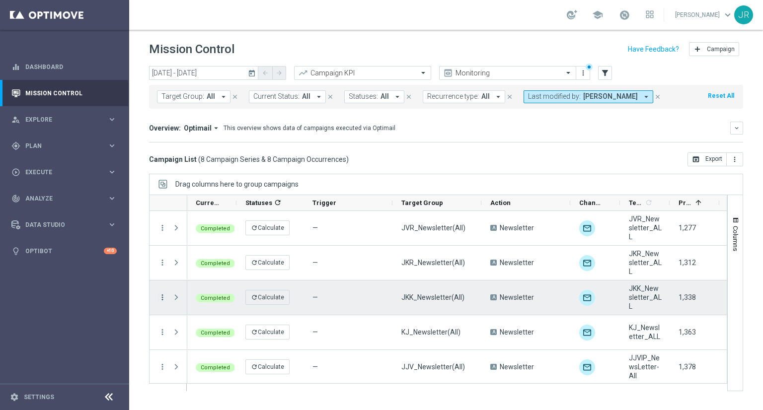
click at [162, 298] on icon "more_vert" at bounding box center [162, 297] width 9 height 9
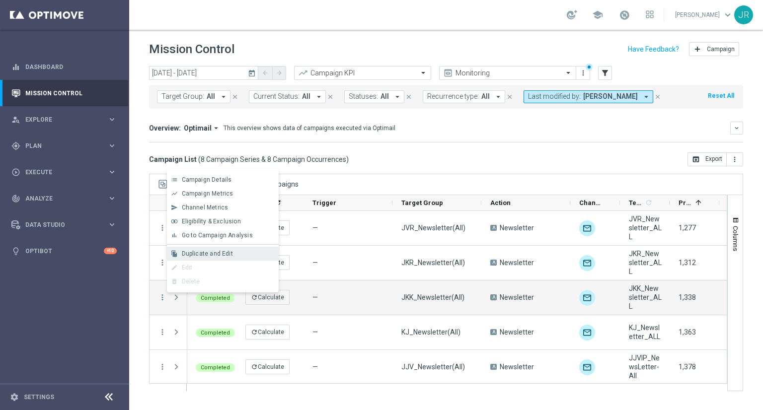
click at [211, 251] on span "Duplicate and Edit" at bounding box center [207, 253] width 51 height 7
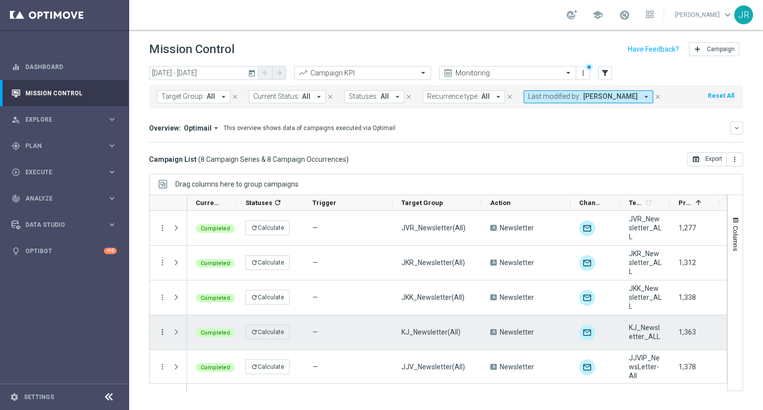
click at [163, 331] on icon "more_vert" at bounding box center [162, 332] width 9 height 9
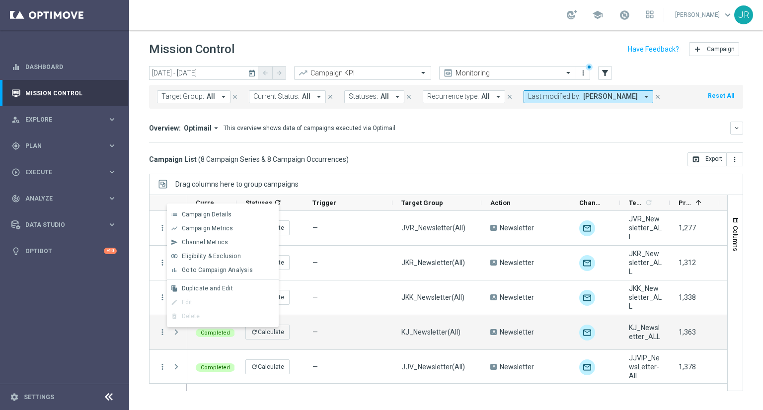
click at [210, 286] on span "Duplicate and Edit" at bounding box center [207, 288] width 51 height 7
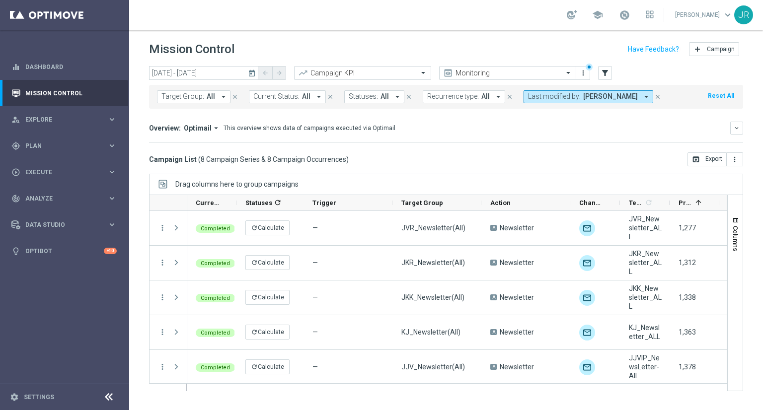
scroll to position [50, 0]
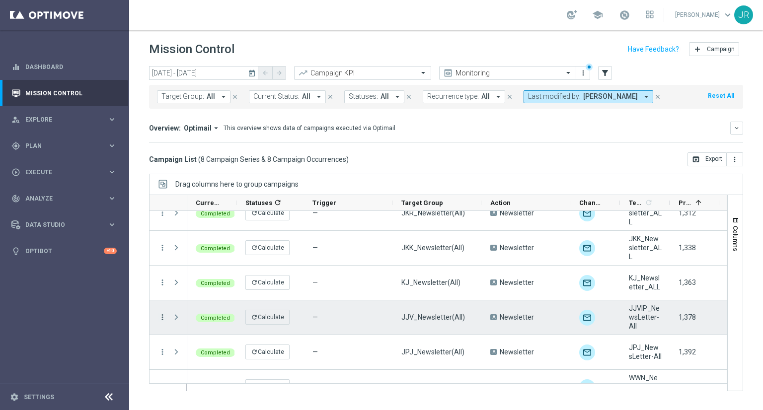
click at [161, 314] on icon "more_vert" at bounding box center [162, 317] width 9 height 9
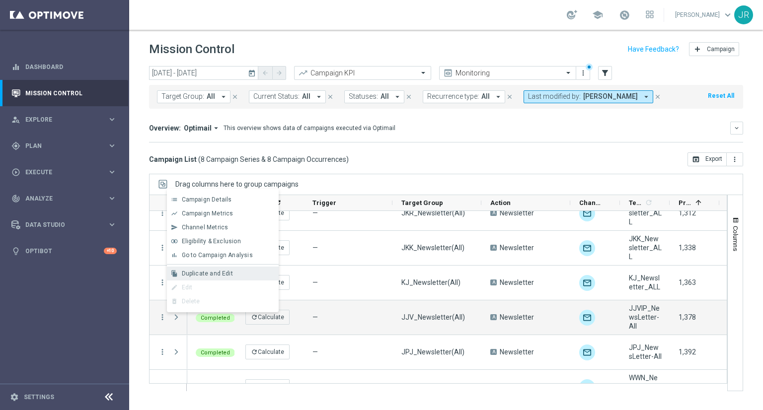
click at [201, 271] on span "Duplicate and Edit" at bounding box center [207, 273] width 51 height 7
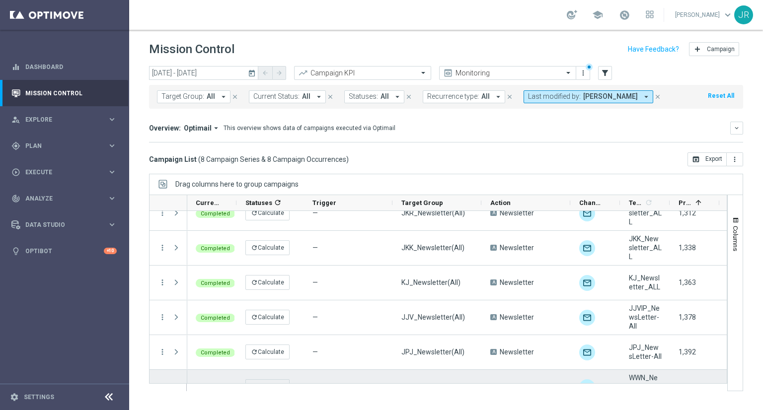
scroll to position [99, 0]
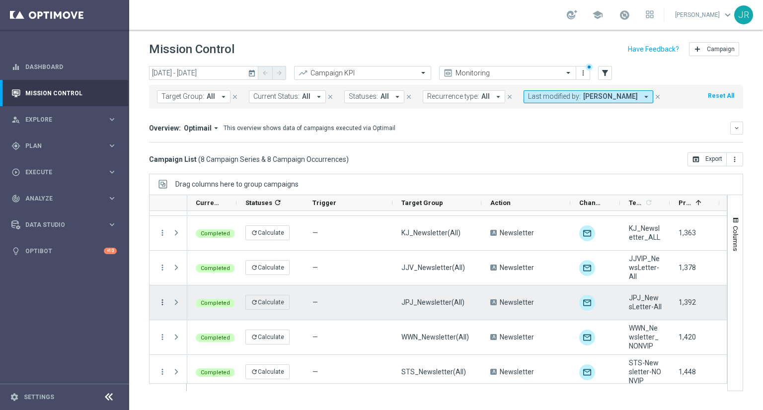
click at [161, 302] on icon "more_vert" at bounding box center [162, 302] width 9 height 9
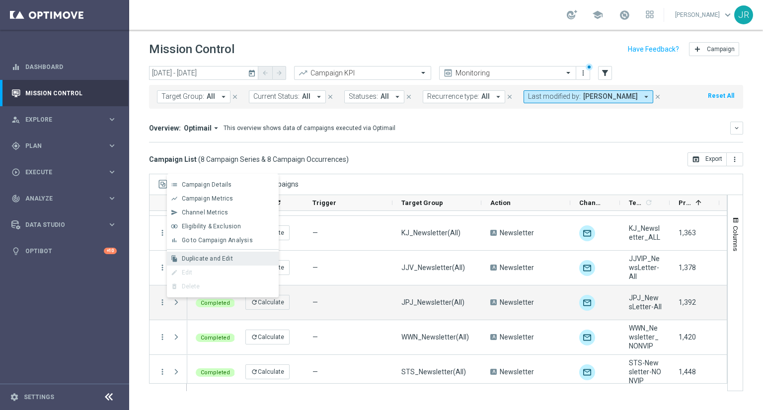
click at [193, 261] on span "Duplicate and Edit" at bounding box center [207, 258] width 51 height 7
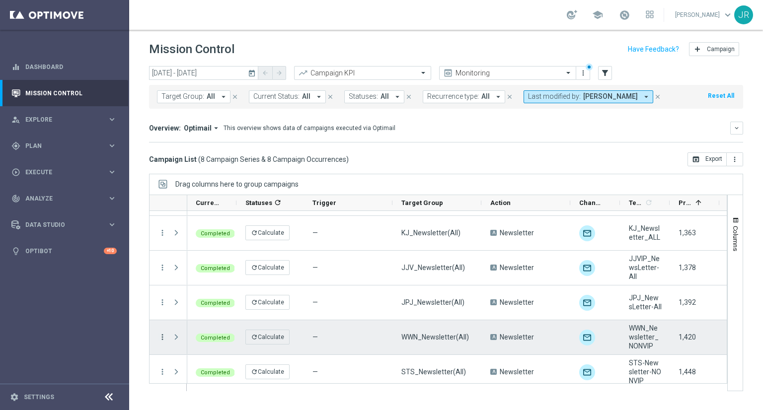
click at [164, 340] on icon "more_vert" at bounding box center [162, 337] width 9 height 9
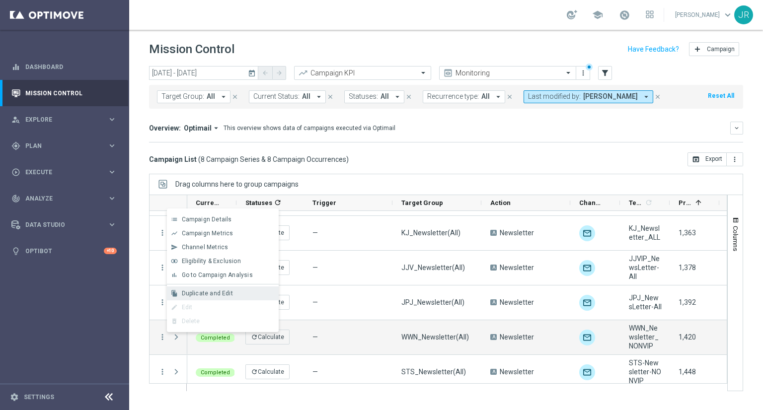
click at [187, 297] on div "file_copy Duplicate and Edit" at bounding box center [223, 293] width 112 height 14
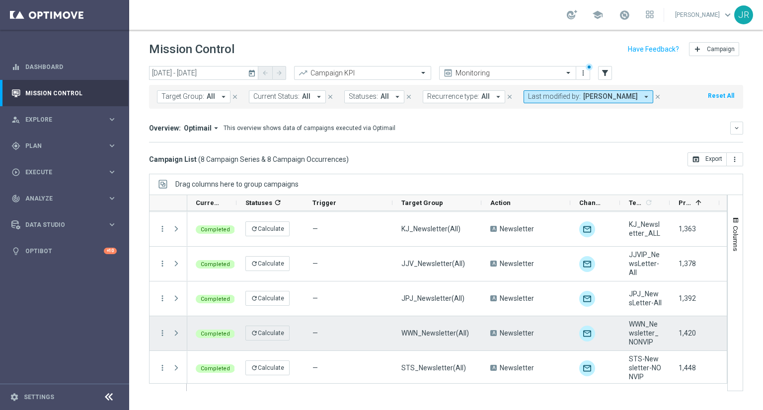
scroll to position [105, 0]
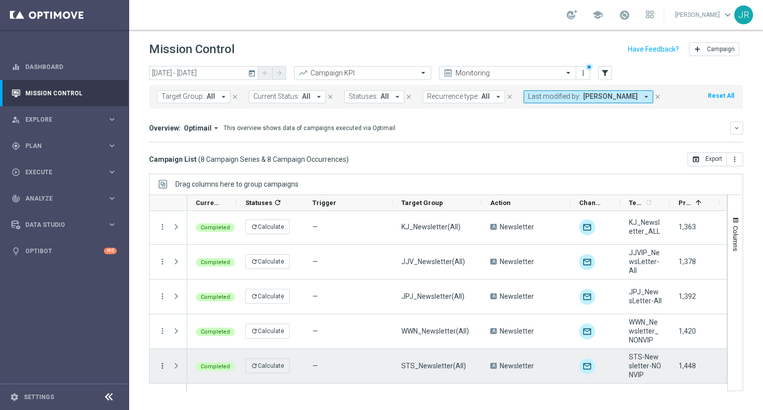
click at [164, 363] on icon "more_vert" at bounding box center [162, 365] width 9 height 9
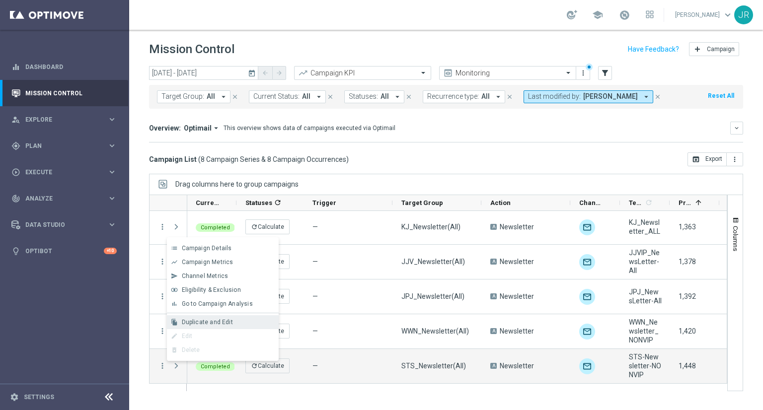
click at [206, 322] on span "Duplicate and Edit" at bounding box center [207, 322] width 51 height 7
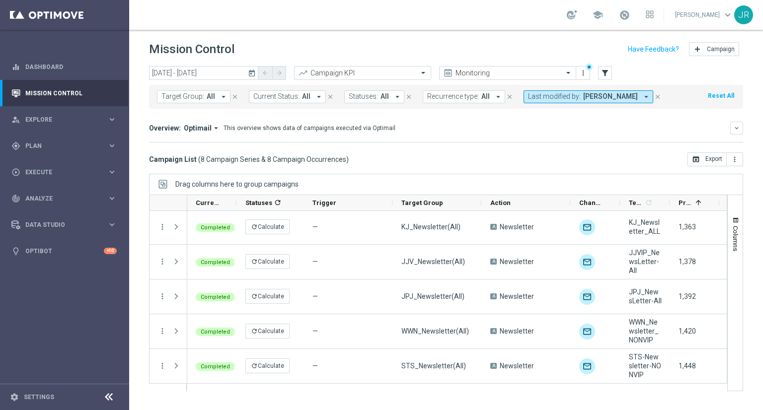
click at [253, 71] on icon "today" at bounding box center [252, 73] width 9 height 9
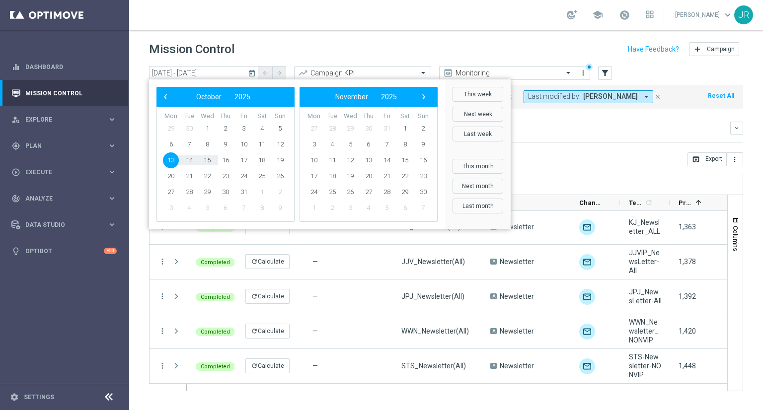
click at [600, 128] on div "Overview: Optimail arrow_drop_down This overview shows data of campaigns execut…" at bounding box center [439, 128] width 581 height 9
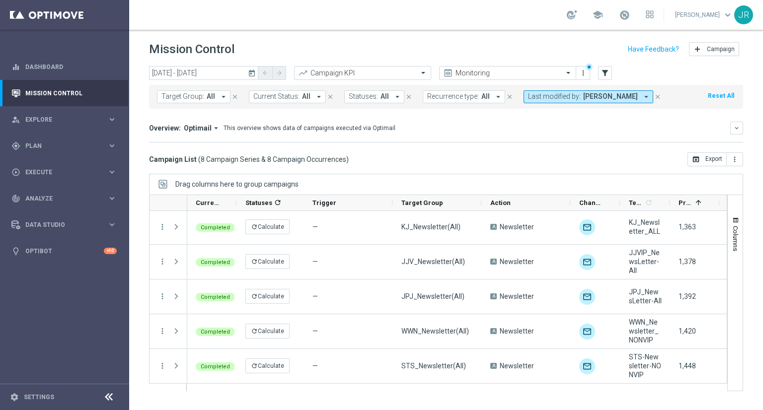
click at [252, 71] on icon "today" at bounding box center [252, 73] width 9 height 9
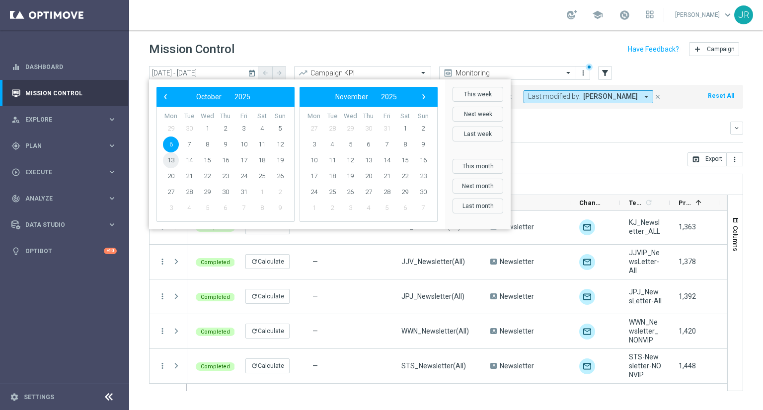
click at [165, 160] on span "13" at bounding box center [171, 160] width 16 height 16
type input "13 Oct 2025 - 13 Oct 2025"
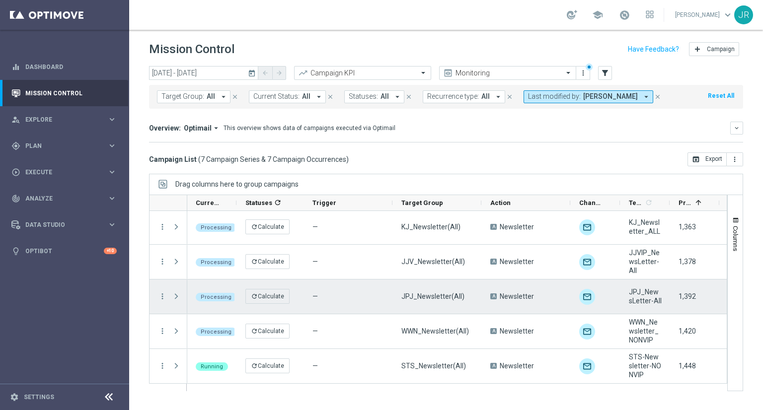
scroll to position [0, 0]
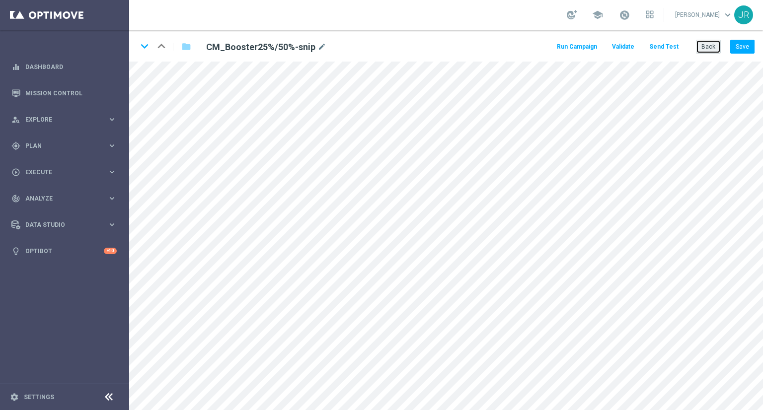
click at [711, 51] on button "Back" at bounding box center [708, 47] width 25 height 14
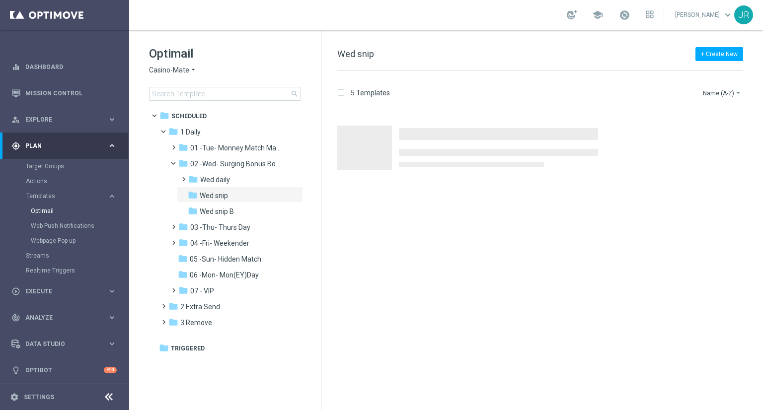
click at [160, 69] on span "Casino-Mate" at bounding box center [169, 70] width 40 height 9
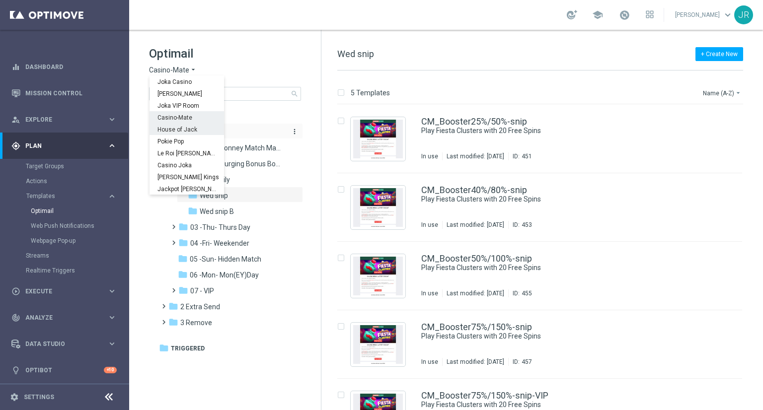
click at [196, 129] on div "House of Jack" at bounding box center [186, 129] width 74 height 12
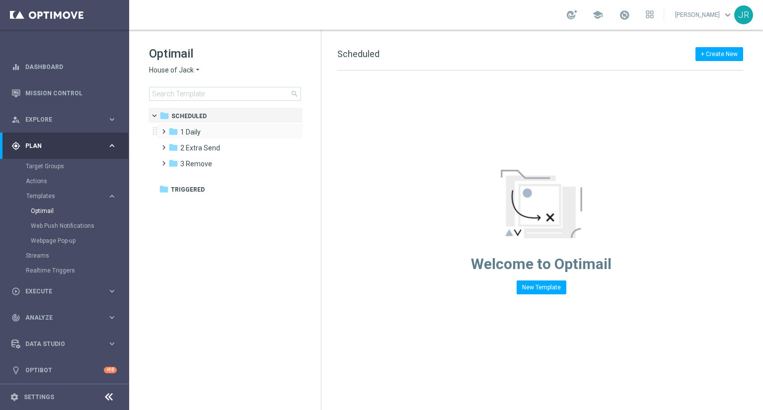
click at [214, 138] on div "folder 1 Daily more_vert" at bounding box center [230, 131] width 146 height 16
click at [205, 132] on div "folder 1 Daily" at bounding box center [225, 132] width 114 height 11
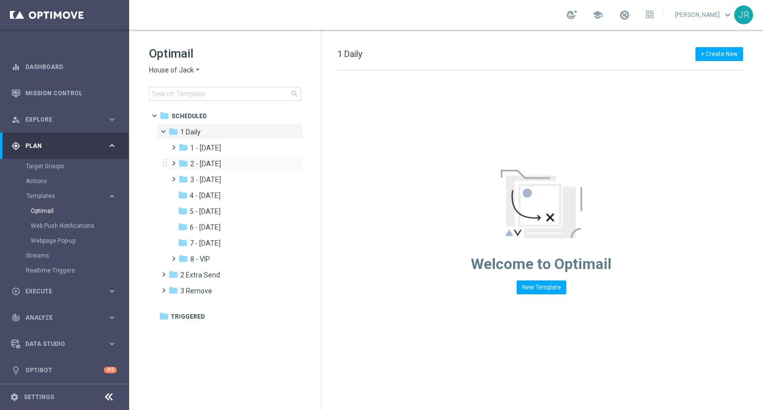
click at [225, 157] on div "folder 2 - Wednesday more_vert" at bounding box center [235, 163] width 136 height 16
click at [221, 159] on span "2 - [DATE]" at bounding box center [205, 163] width 31 height 9
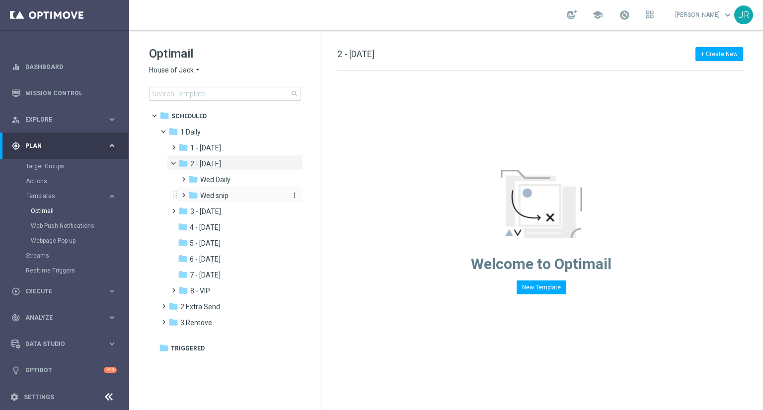
click at [206, 196] on span "Wed snip" at bounding box center [214, 195] width 28 height 9
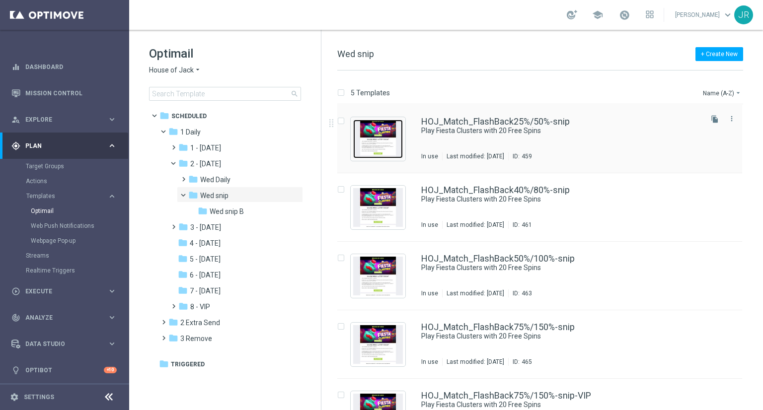
click at [383, 152] on img "Press SPACE to select this row." at bounding box center [378, 139] width 50 height 39
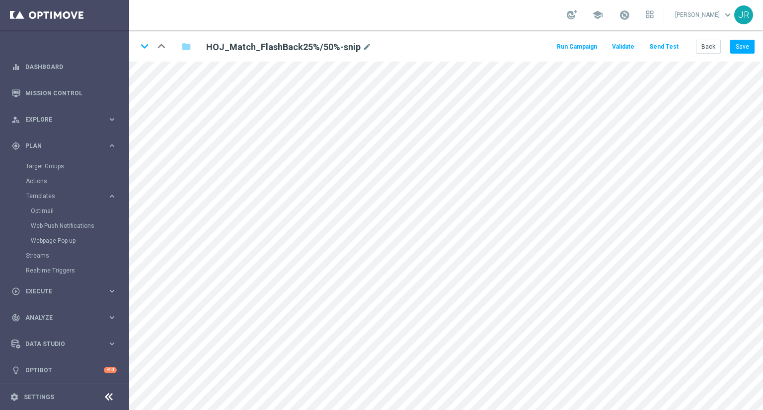
click at [659, 49] on button "Send Test" at bounding box center [663, 46] width 32 height 13
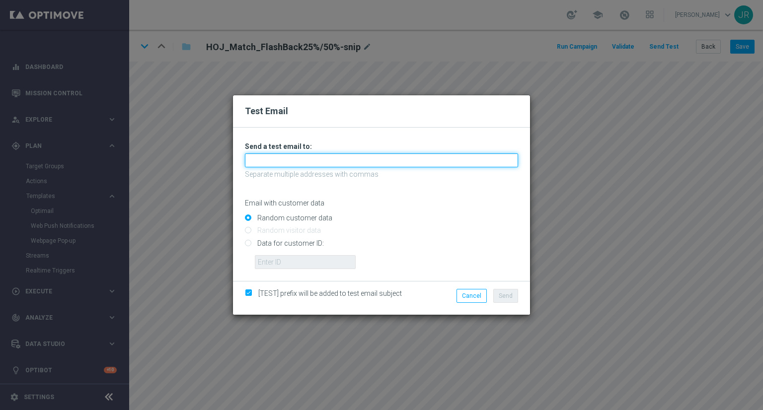
click at [436, 158] on input "text" at bounding box center [381, 160] width 273 height 14
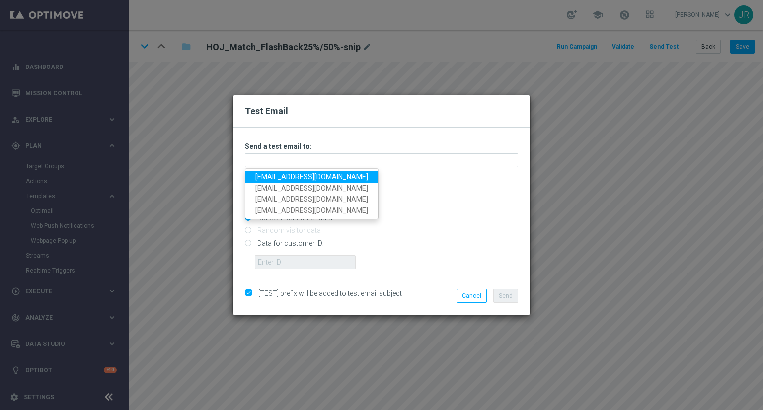
click at [269, 180] on link "testingalltesting@gmail.com" at bounding box center [311, 176] width 133 height 11
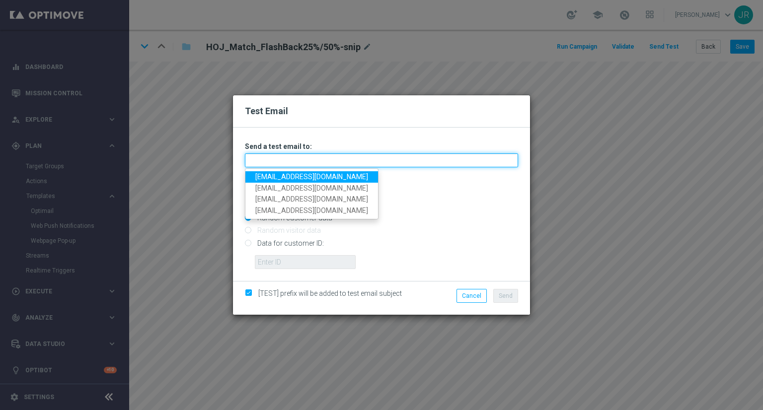
type input "testingalltesting@gmail.com"
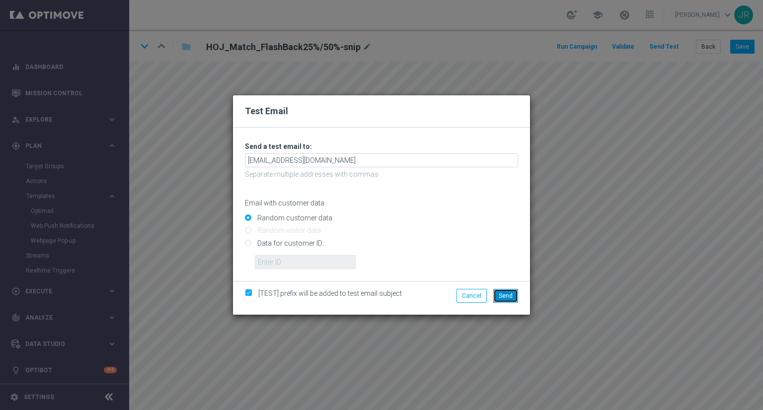
click at [502, 296] on span "Send" at bounding box center [506, 295] width 14 height 7
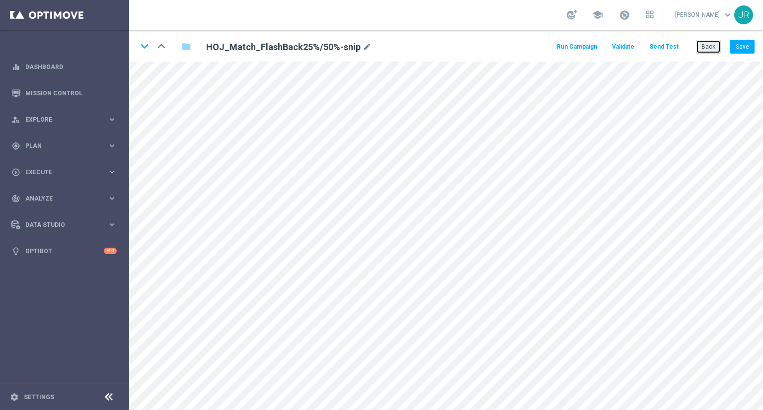
click at [701, 52] on button "Back" at bounding box center [708, 47] width 25 height 14
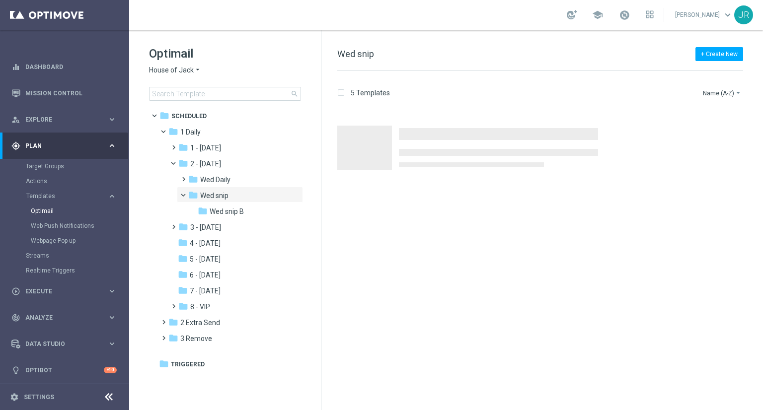
click at [194, 70] on icon "arrow_drop_down" at bounding box center [198, 70] width 8 height 9
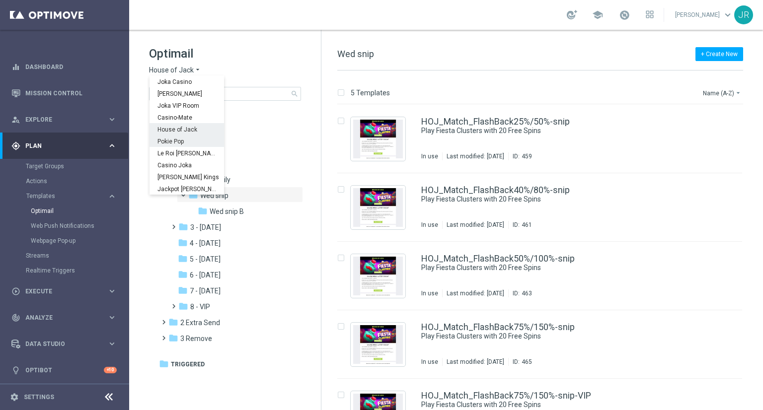
click at [196, 142] on div "Pokie Pop" at bounding box center [186, 141] width 74 height 12
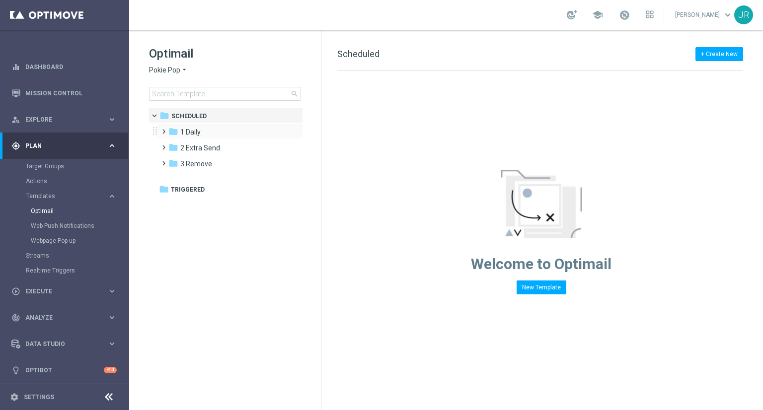
click at [202, 125] on div "folder 1 Daily more_vert" at bounding box center [230, 131] width 146 height 16
click at [200, 136] on div "folder 1 Daily more_vert folder 2 Extra Send more_vert" at bounding box center [227, 147] width 152 height 48
click at [200, 135] on span "1 Daily" at bounding box center [190, 132] width 20 height 9
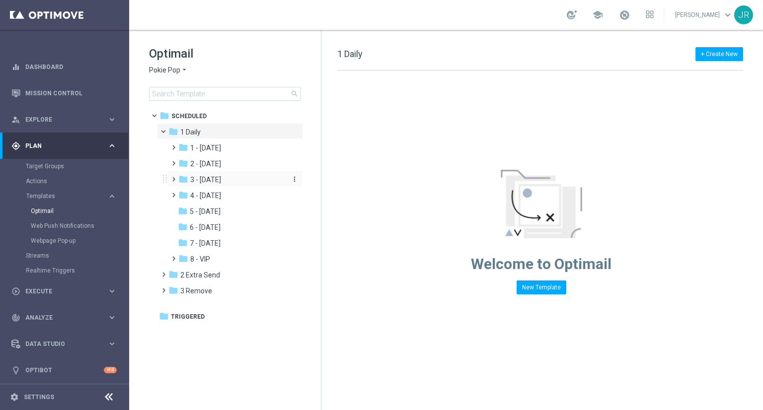
click at [221, 177] on span "3 - [DATE]" at bounding box center [205, 179] width 31 height 9
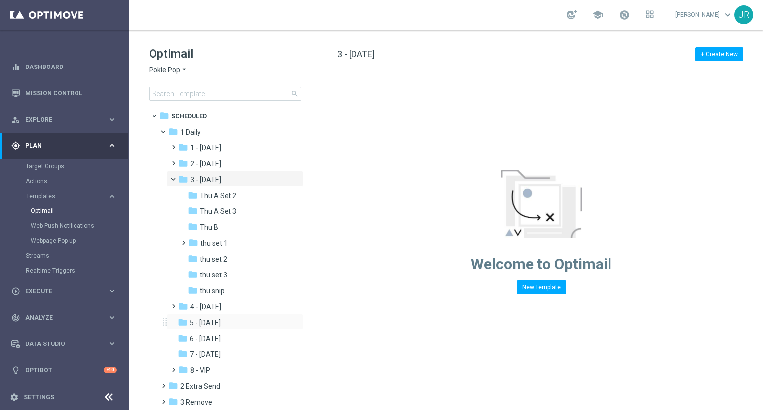
scroll to position [27, 0]
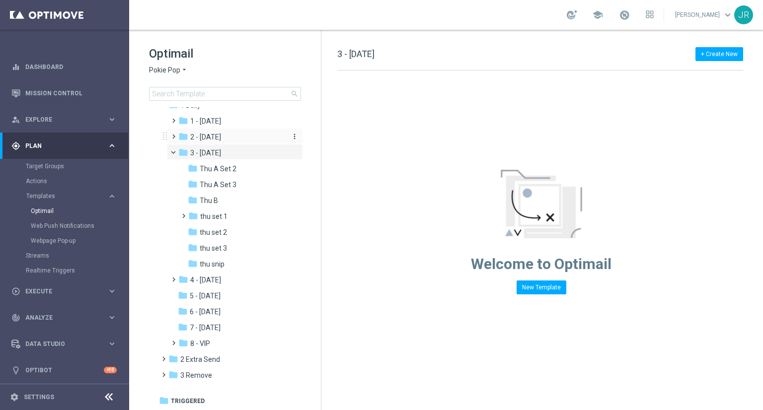
click at [251, 142] on div "folder 2 - [DATE]" at bounding box center [231, 137] width 106 height 11
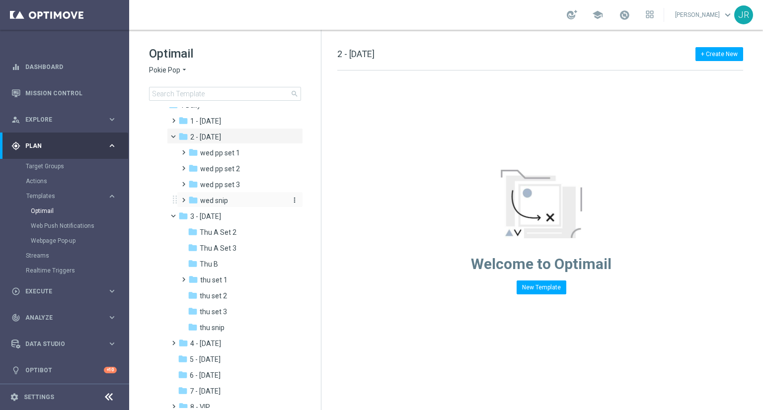
click at [229, 202] on div "folder wed snip" at bounding box center [236, 200] width 97 height 11
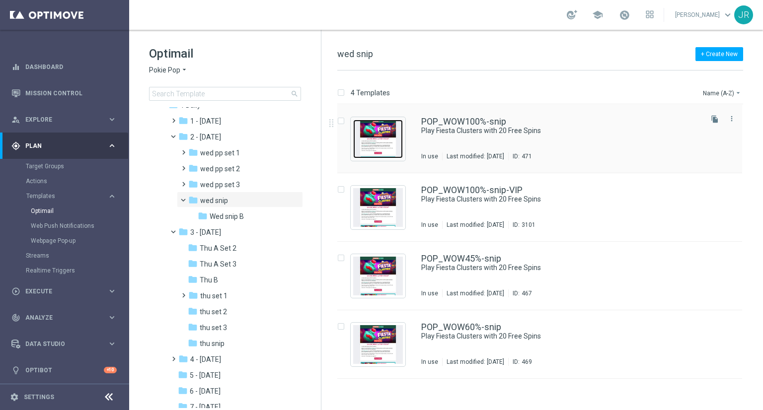
click at [375, 149] on img "Press SPACE to select this row." at bounding box center [378, 139] width 50 height 39
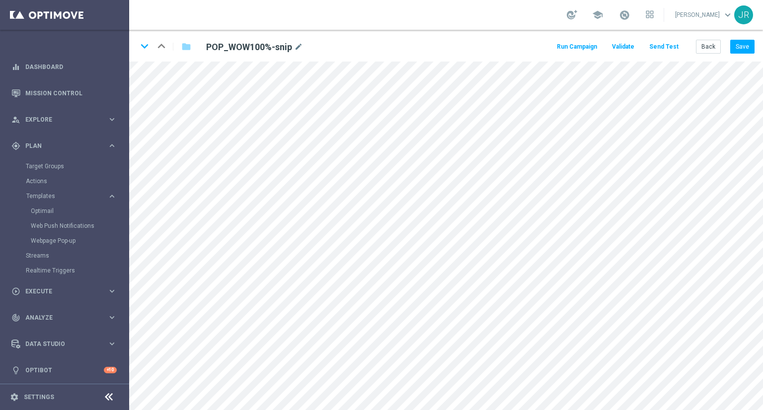
click at [659, 41] on button "Send Test" at bounding box center [663, 46] width 32 height 13
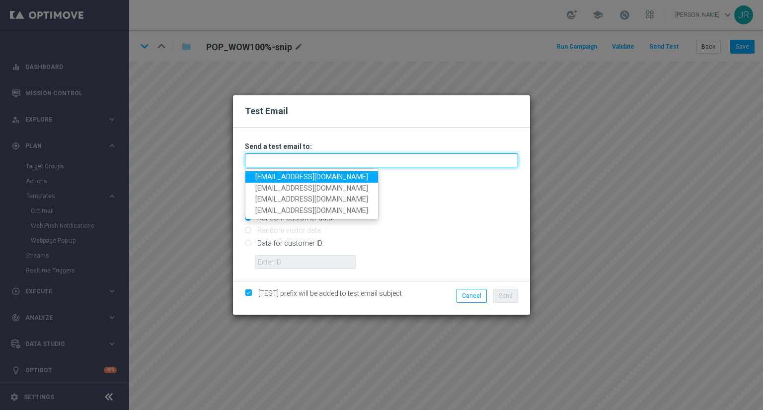
drag, startPoint x: 321, startPoint y: 154, endPoint x: 316, endPoint y: 165, distance: 11.5
click at [321, 155] on input "text" at bounding box center [381, 160] width 273 height 14
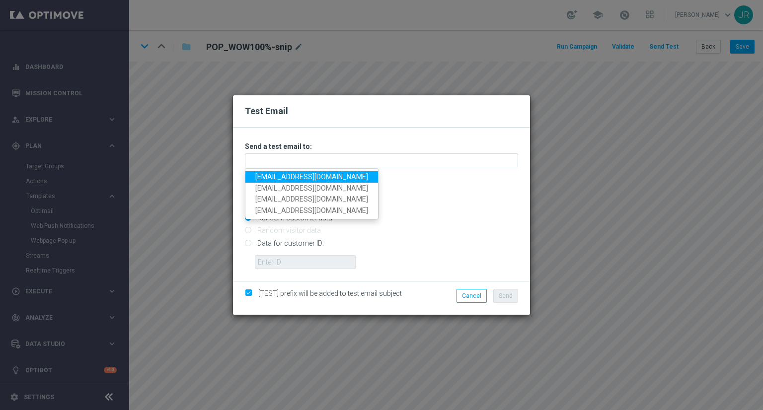
drag, startPoint x: 273, startPoint y: 178, endPoint x: 286, endPoint y: 184, distance: 14.7
click at [272, 178] on link "[EMAIL_ADDRESS][DOMAIN_NAME]" at bounding box center [311, 176] width 133 height 11
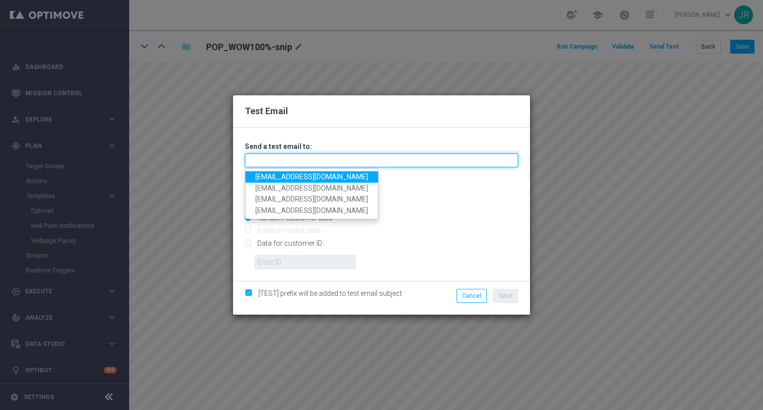
type input "[EMAIL_ADDRESS][DOMAIN_NAME]"
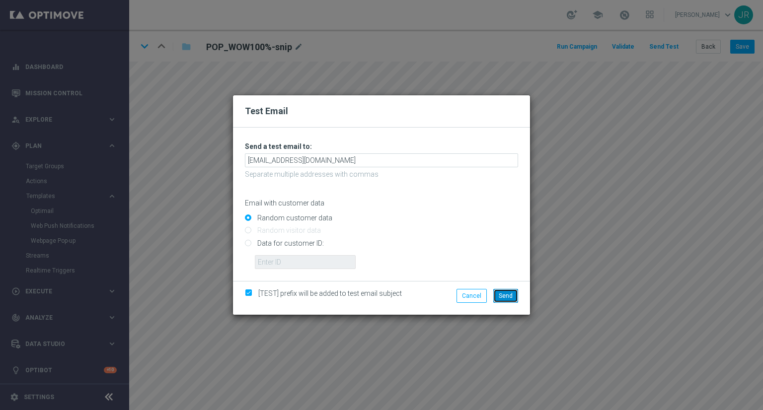
click at [512, 296] on span "Send" at bounding box center [506, 295] width 14 height 7
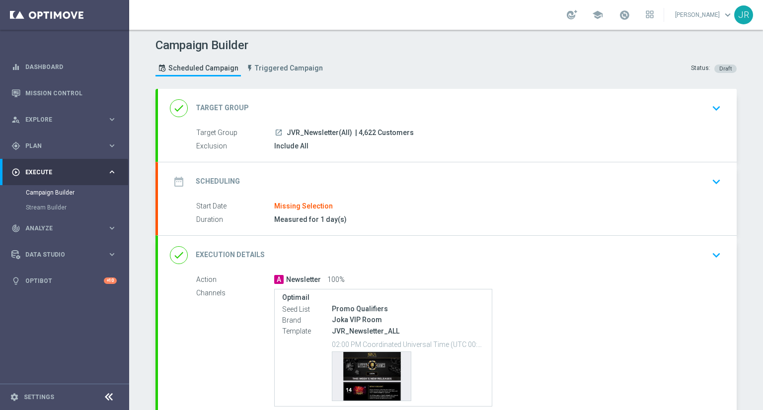
drag, startPoint x: 703, startPoint y: 177, endPoint x: 655, endPoint y: 191, distance: 49.7
click at [704, 177] on div "date_range Scheduling keyboard_arrow_down" at bounding box center [447, 181] width 555 height 19
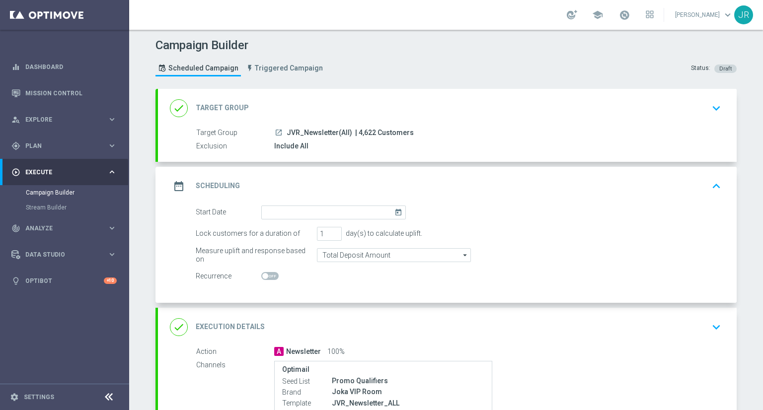
click at [394, 208] on icon "today" at bounding box center [399, 211] width 11 height 11
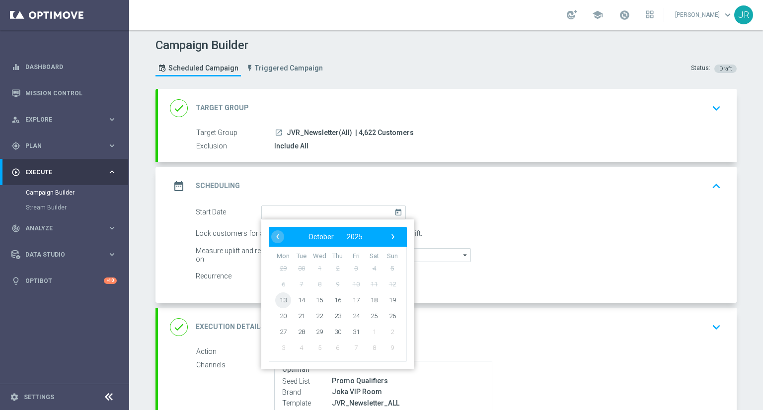
click at [279, 296] on span "13" at bounding box center [283, 300] width 16 height 16
type input "[DATE]"
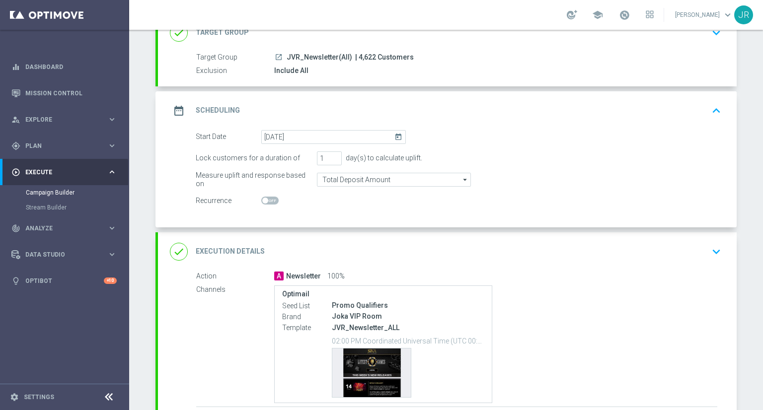
scroll to position [156, 0]
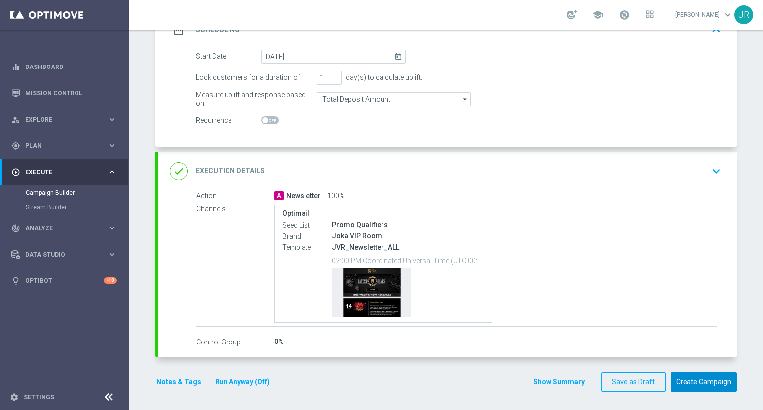
click at [713, 380] on button "Create Campaign" at bounding box center [703, 381] width 66 height 19
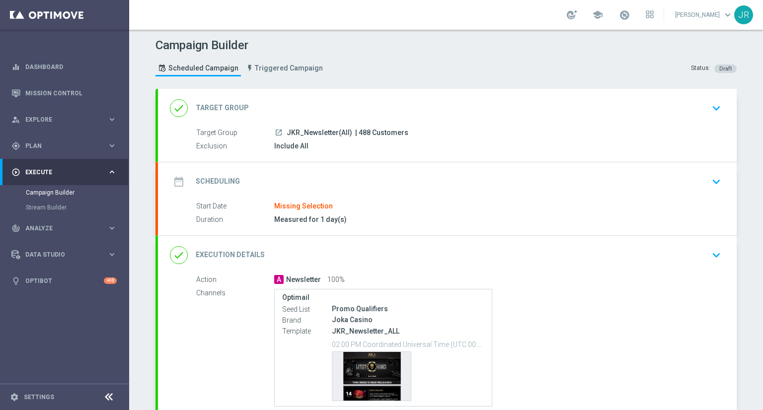
drag, startPoint x: 715, startPoint y: 182, endPoint x: 462, endPoint y: 221, distance: 256.2
click at [711, 182] on icon "keyboard_arrow_down" at bounding box center [716, 181] width 15 height 15
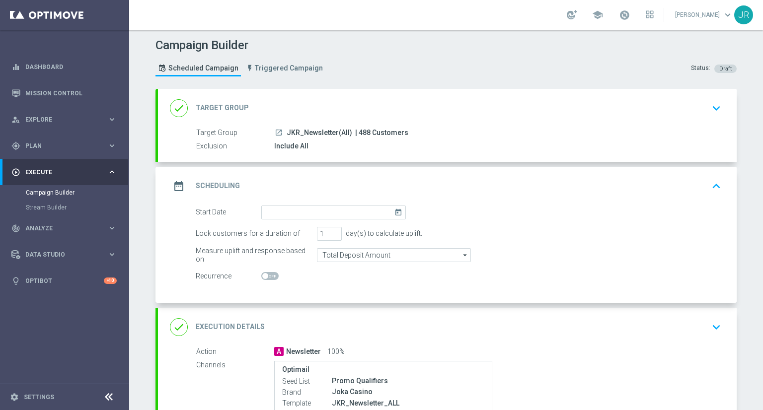
click at [394, 213] on icon "today" at bounding box center [399, 211] width 11 height 11
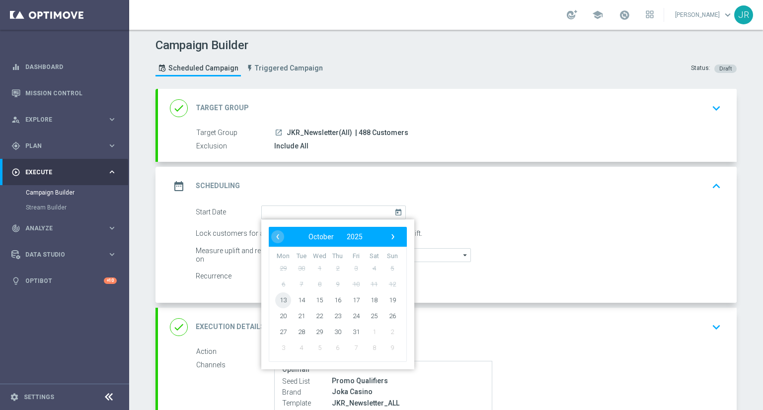
click at [281, 296] on span "13" at bounding box center [283, 300] width 16 height 16
type input "[DATE]"
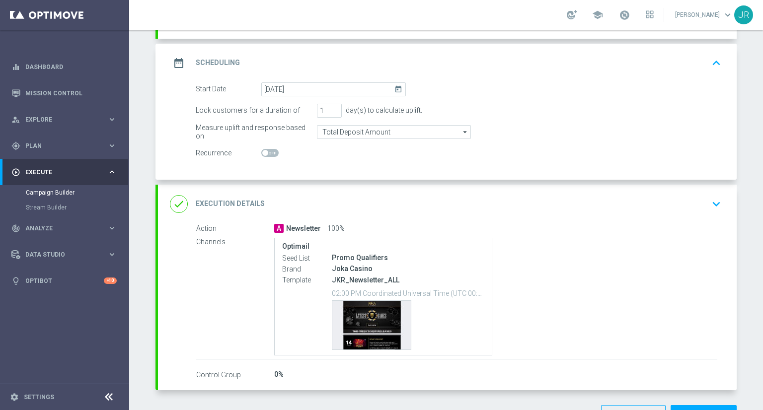
scroll to position [156, 0]
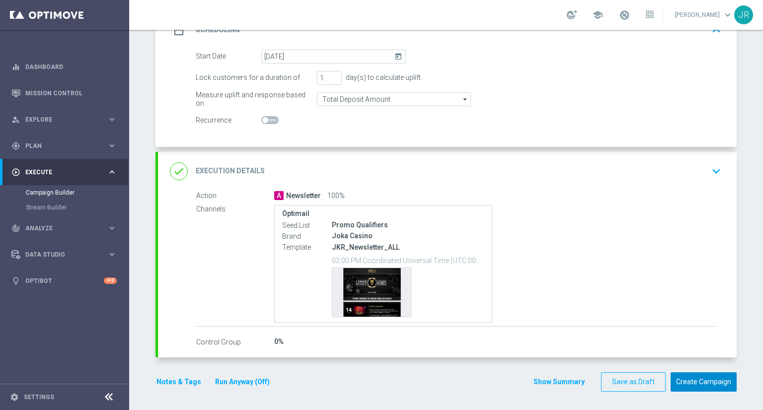
click at [706, 385] on button "Create Campaign" at bounding box center [703, 381] width 66 height 19
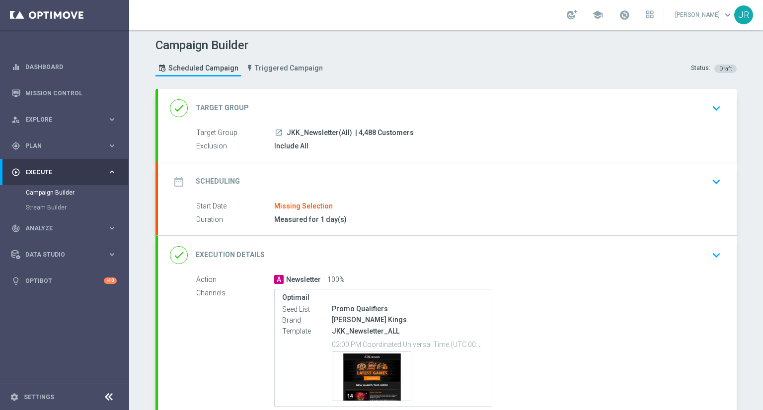
click at [715, 177] on icon "keyboard_arrow_down" at bounding box center [716, 181] width 15 height 15
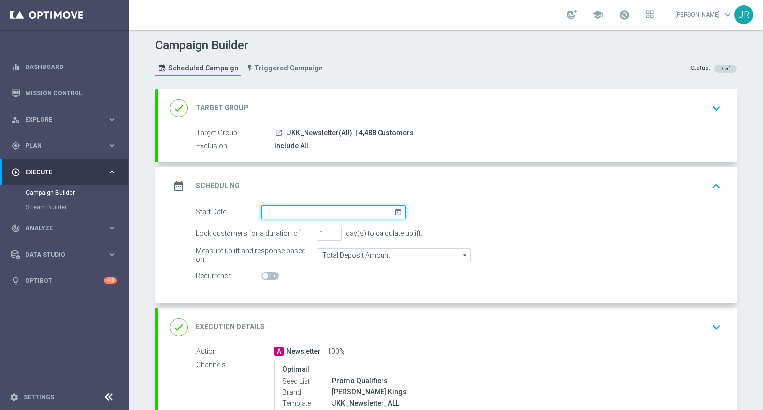
click at [391, 216] on input at bounding box center [333, 213] width 144 height 14
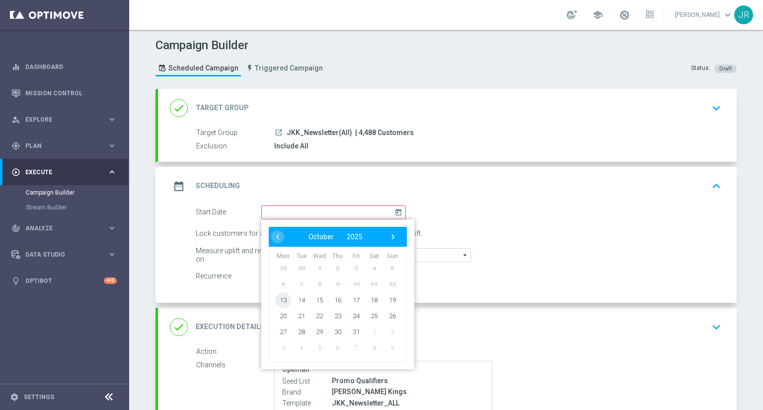
click at [280, 300] on span "13" at bounding box center [283, 300] width 16 height 16
type input "[DATE]"
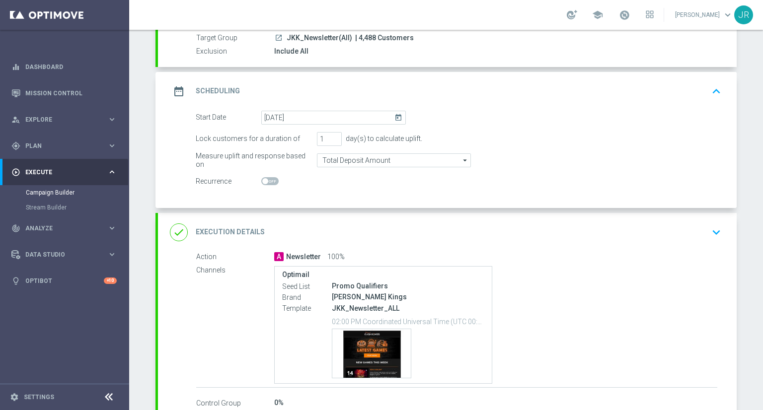
scroll to position [156, 0]
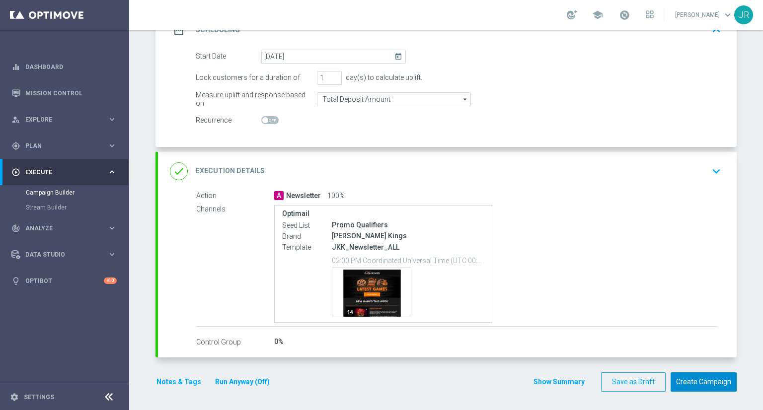
click at [719, 384] on button "Create Campaign" at bounding box center [703, 381] width 66 height 19
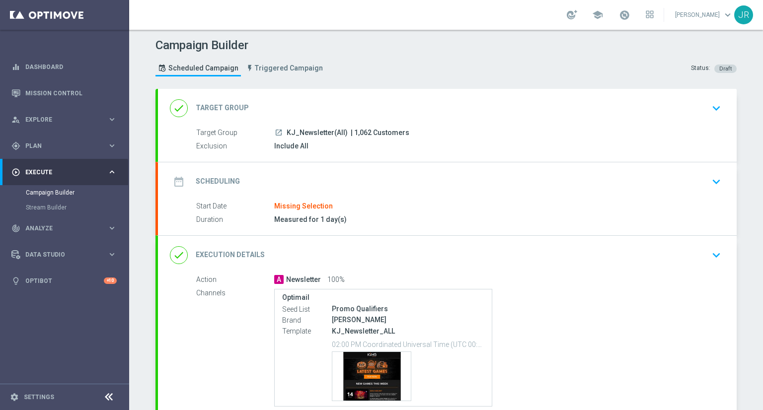
click at [709, 180] on icon "keyboard_arrow_down" at bounding box center [716, 181] width 15 height 15
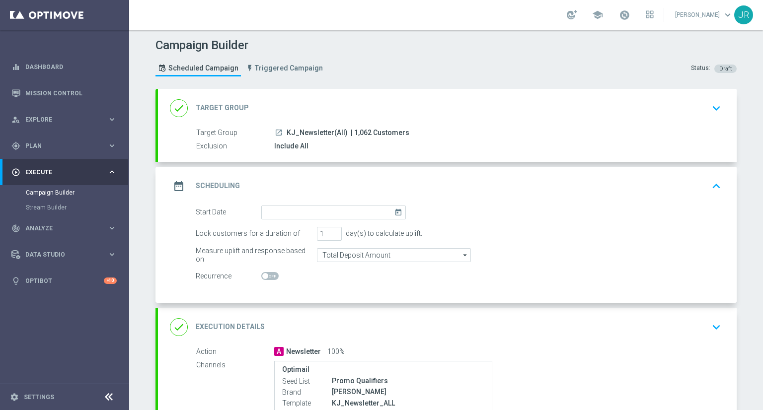
click at [399, 206] on icon "today" at bounding box center [399, 211] width 11 height 11
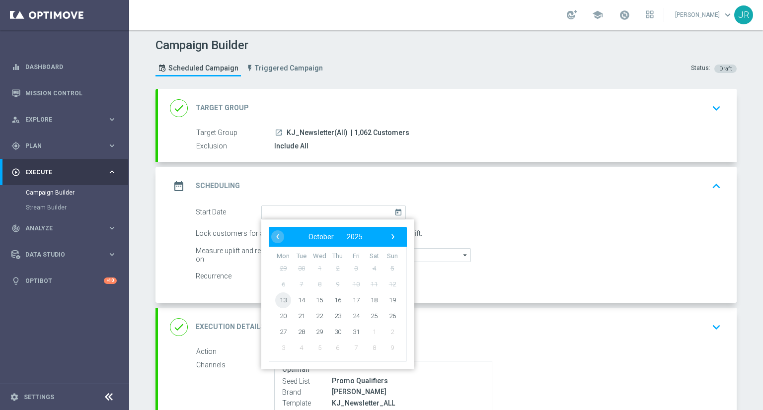
click at [276, 305] on span "13" at bounding box center [283, 300] width 16 height 16
type input "[DATE]"
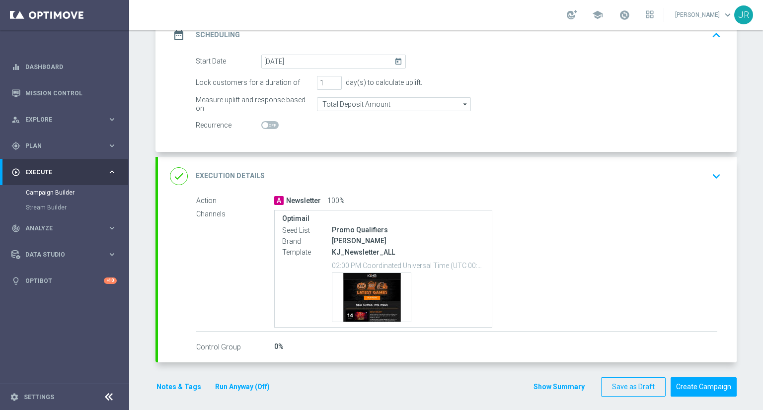
scroll to position [156, 0]
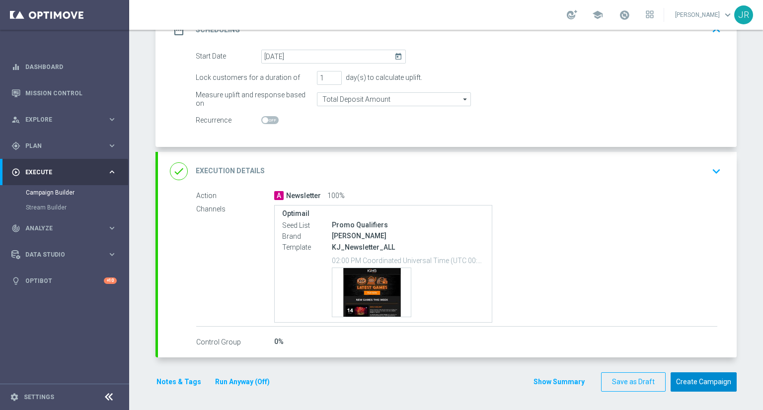
click at [709, 373] on button "Create Campaign" at bounding box center [703, 381] width 66 height 19
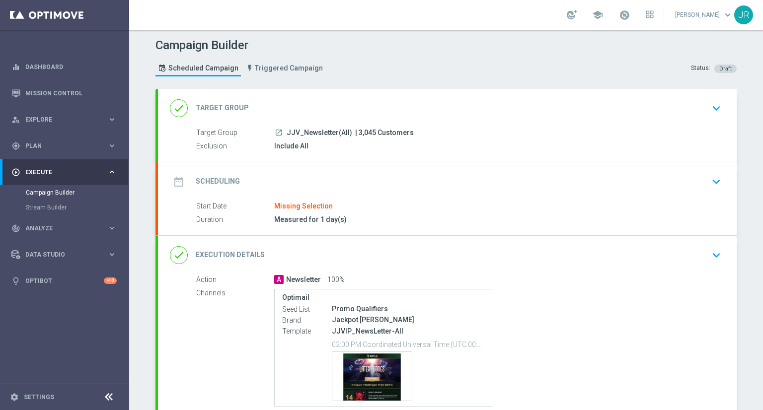
click at [723, 180] on div "date_range Scheduling keyboard_arrow_down" at bounding box center [447, 181] width 578 height 39
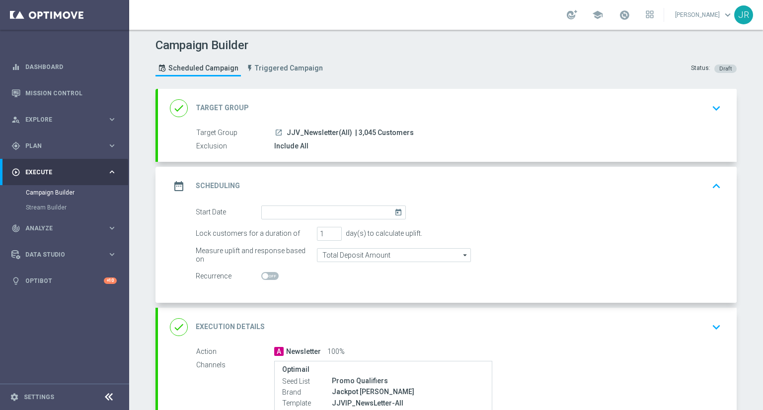
click at [394, 211] on icon "today" at bounding box center [399, 211] width 11 height 11
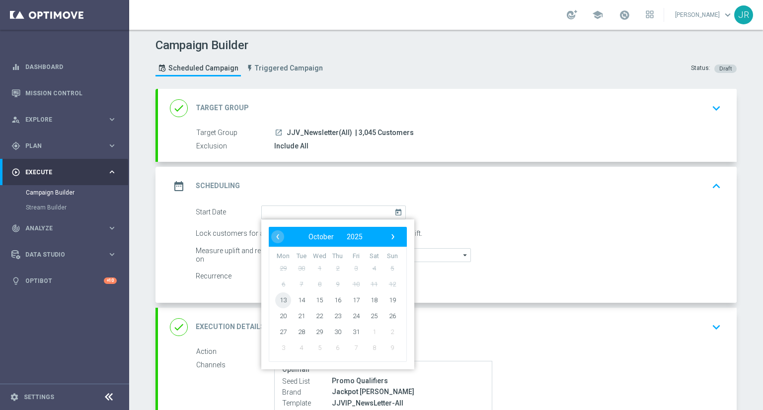
click at [278, 295] on span "13" at bounding box center [283, 300] width 16 height 16
type input "[DATE]"
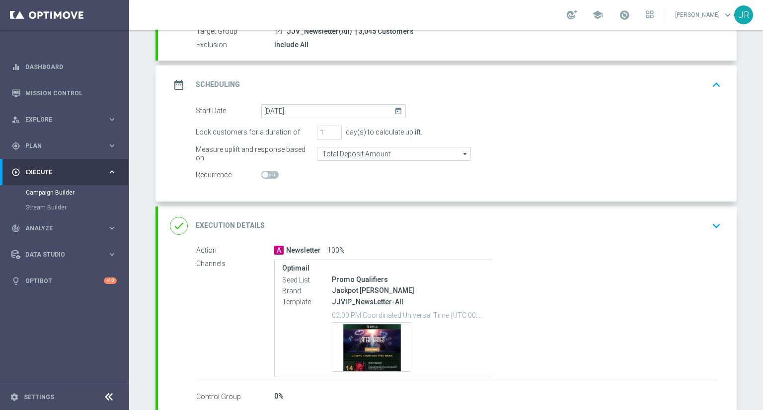
scroll to position [156, 0]
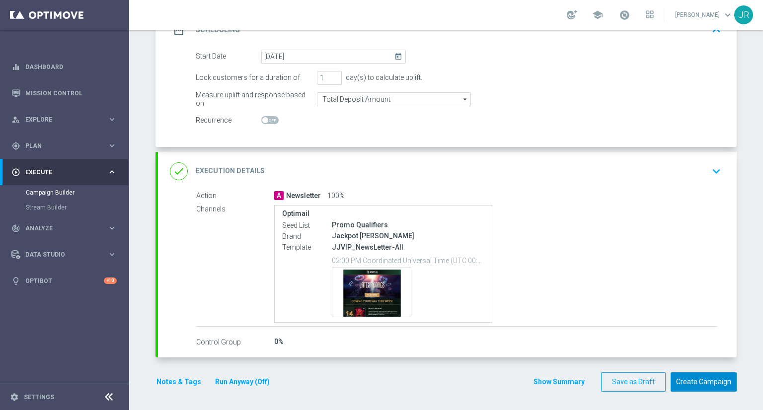
click at [723, 382] on button "Create Campaign" at bounding box center [703, 381] width 66 height 19
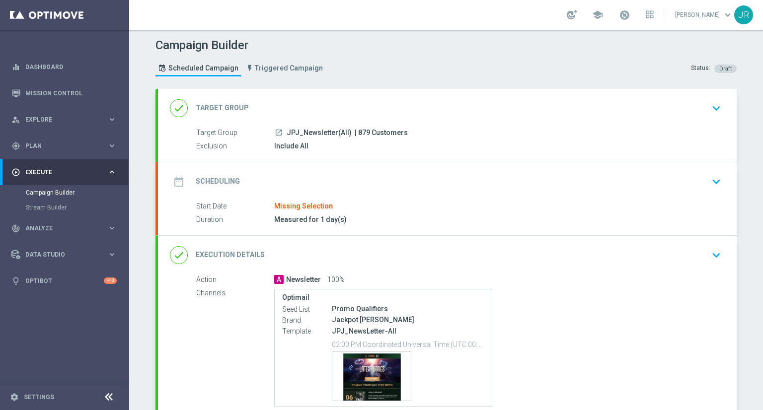
click at [715, 174] on icon "keyboard_arrow_down" at bounding box center [716, 181] width 15 height 15
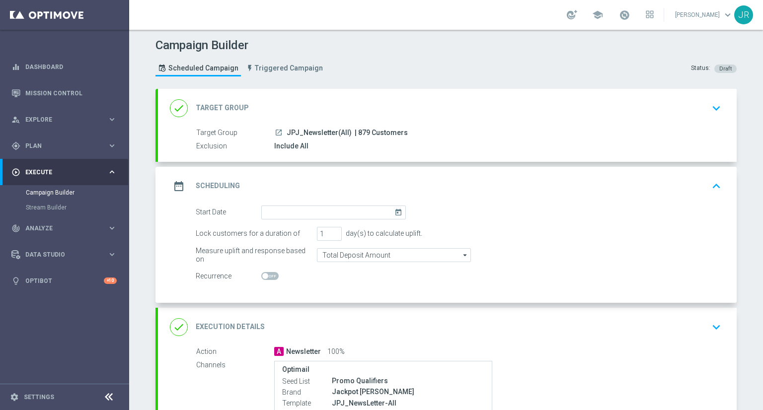
click at [394, 211] on icon "today" at bounding box center [399, 211] width 11 height 11
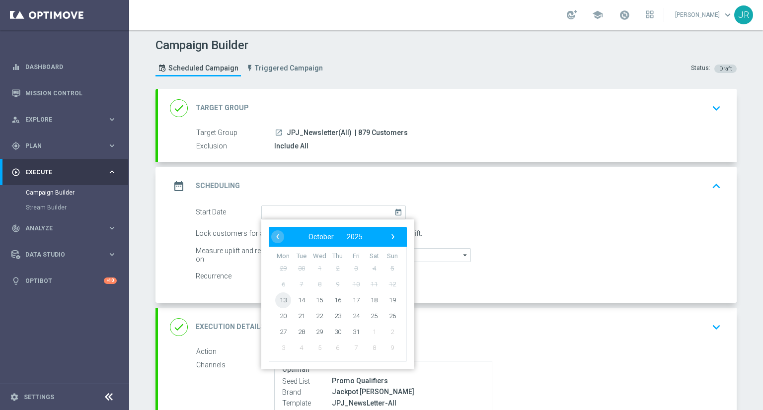
click at [278, 301] on span "13" at bounding box center [283, 300] width 16 height 16
type input "13 Oct 2025"
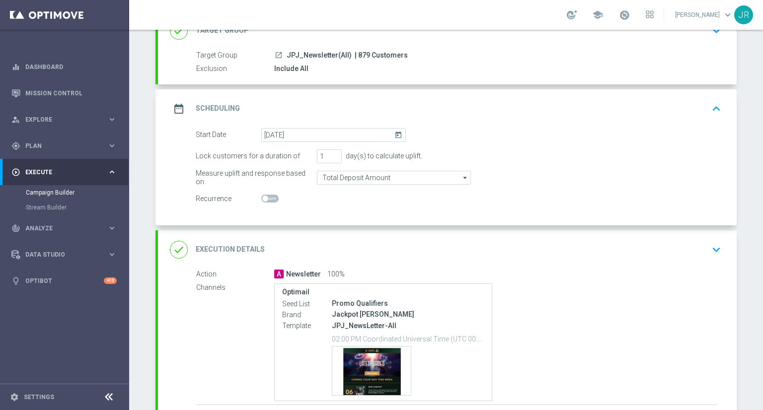
scroll to position [156, 0]
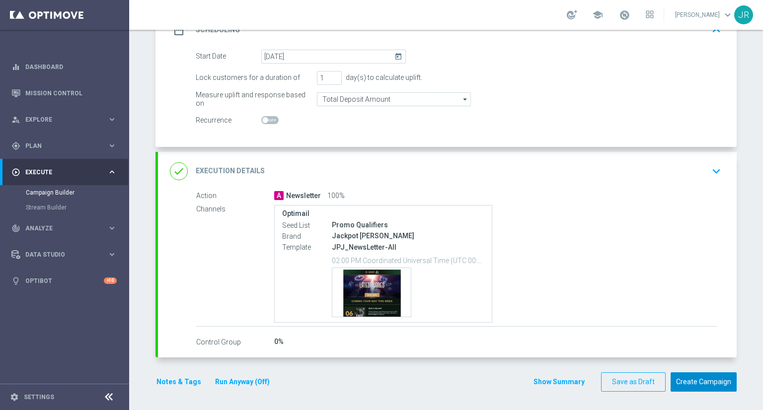
click at [698, 378] on button "Create Campaign" at bounding box center [703, 381] width 66 height 19
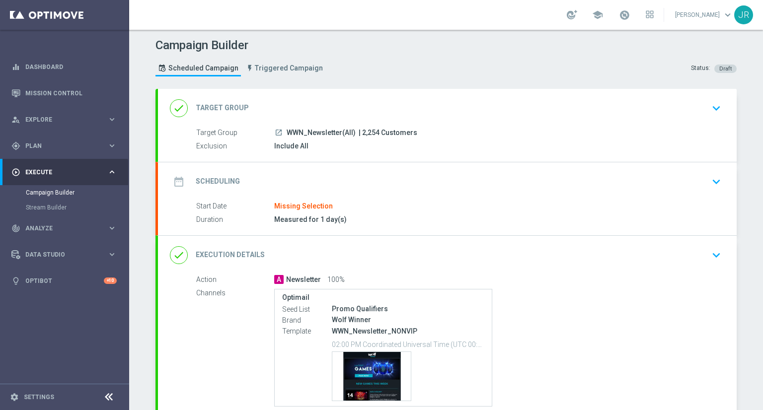
drag, startPoint x: 711, startPoint y: 176, endPoint x: 621, endPoint y: 187, distance: 90.6
click at [710, 175] on icon "keyboard_arrow_down" at bounding box center [716, 181] width 15 height 15
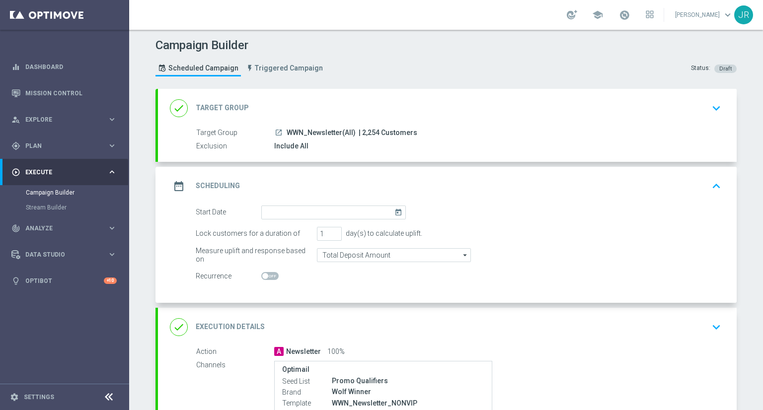
click at [394, 213] on icon "today" at bounding box center [399, 211] width 11 height 11
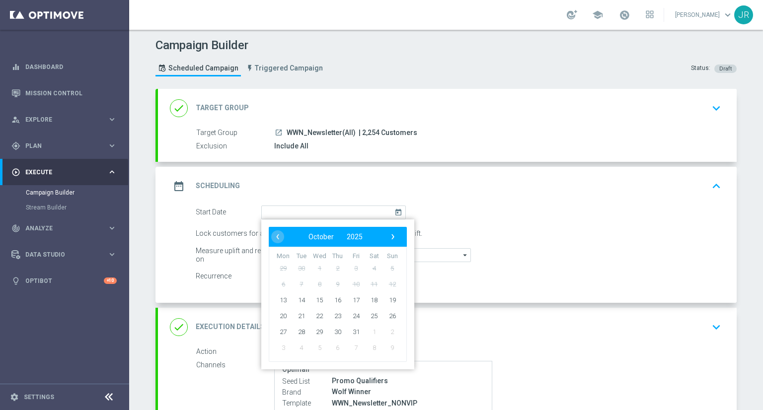
click at [274, 298] on td "13" at bounding box center [283, 300] width 18 height 16
click at [282, 293] on span "13" at bounding box center [283, 300] width 16 height 16
type input "13 Oct 2025"
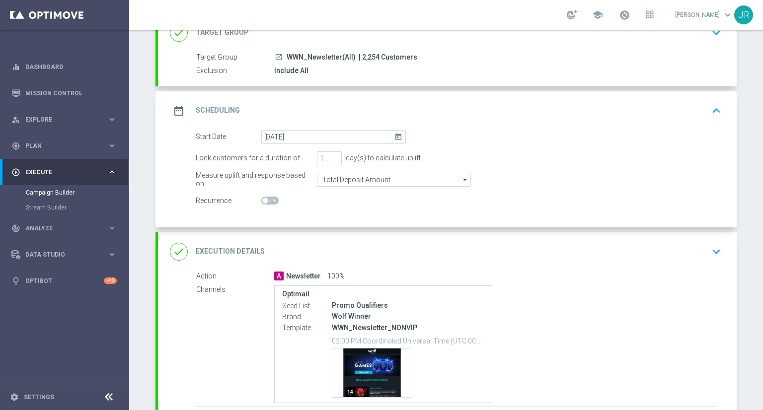
scroll to position [156, 0]
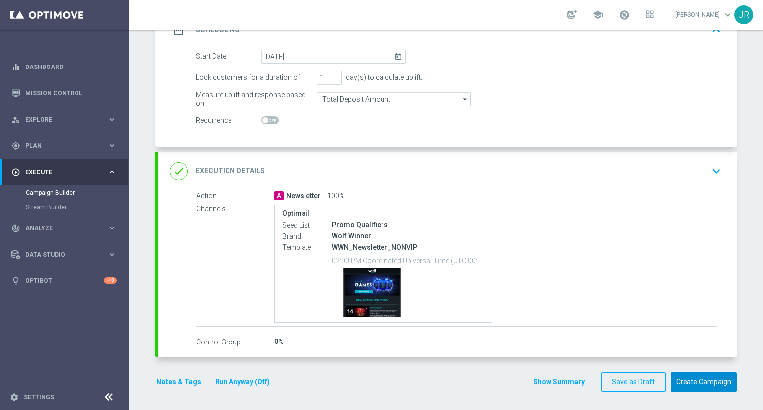
click at [710, 374] on button "Create Campaign" at bounding box center [703, 381] width 66 height 19
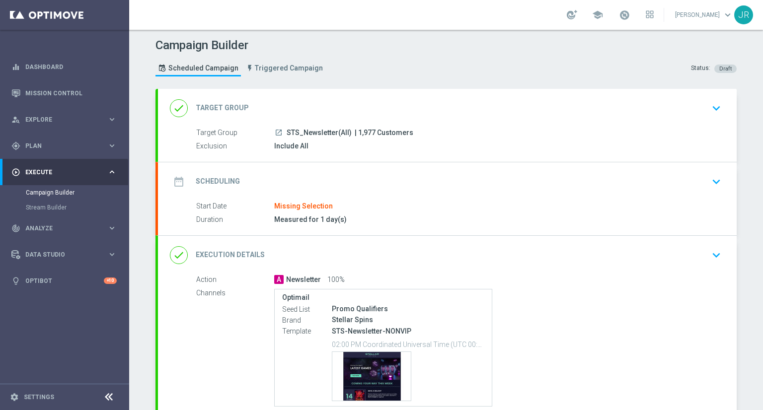
click at [708, 172] on button "keyboard_arrow_down" at bounding box center [716, 181] width 17 height 19
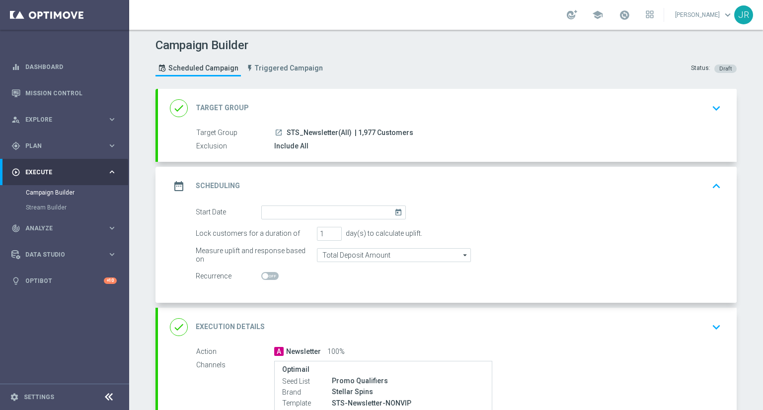
click at [398, 213] on icon "today" at bounding box center [399, 211] width 11 height 11
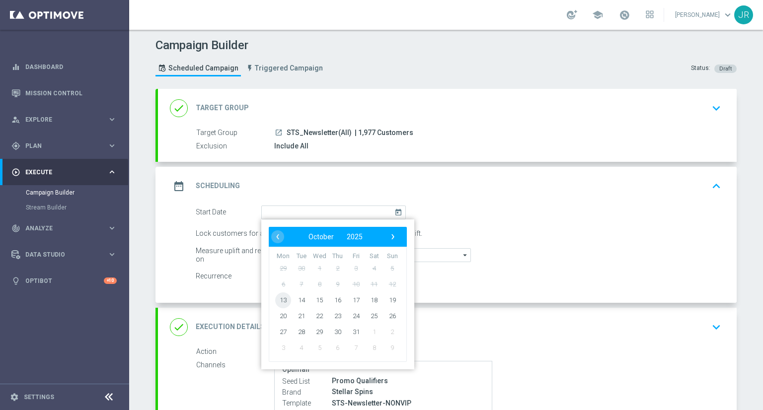
click at [275, 298] on span "13" at bounding box center [283, 300] width 16 height 16
type input "13 Oct 2025"
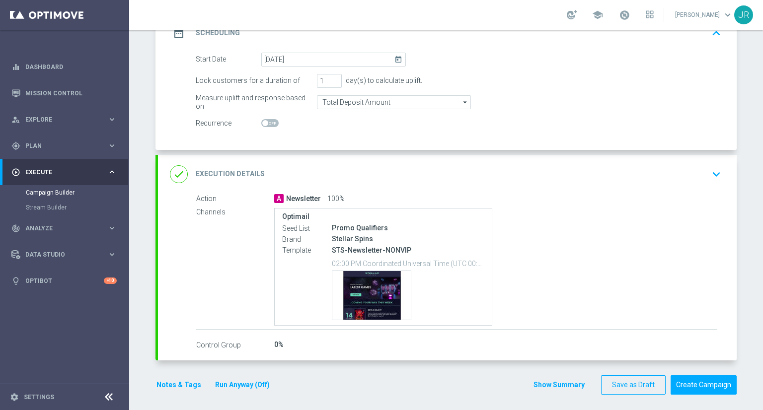
scroll to position [156, 0]
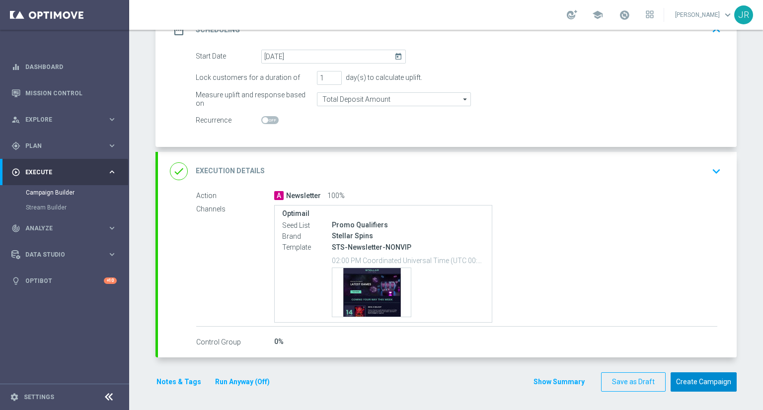
click at [714, 381] on button "Create Campaign" at bounding box center [703, 381] width 66 height 19
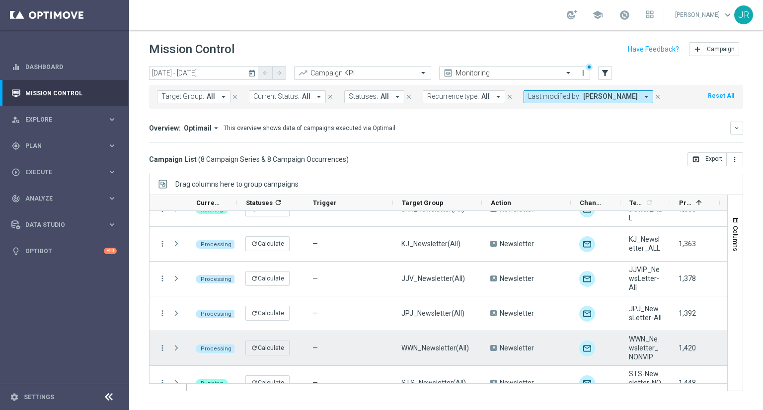
scroll to position [105, 0]
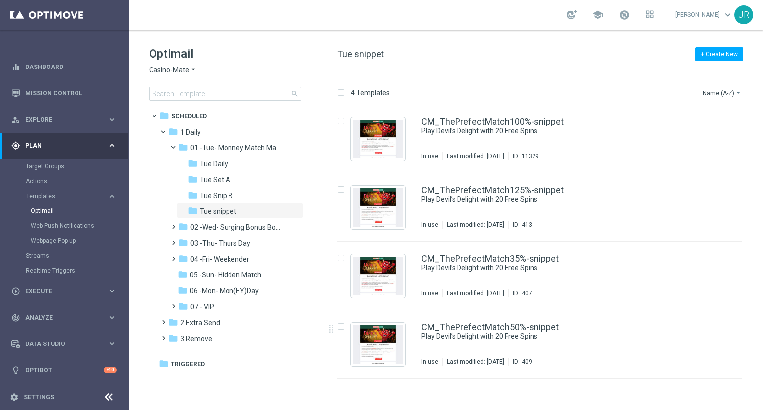
drag, startPoint x: 164, startPoint y: 75, endPoint x: 165, endPoint y: 81, distance: 6.5
click at [164, 75] on div "Optimail Casino-Mate arrow_drop_down × Casino-Mate search" at bounding box center [235, 73] width 172 height 55
drag, startPoint x: 161, startPoint y: 67, endPoint x: 163, endPoint y: 74, distance: 7.2
click at [161, 68] on span "Casino-Mate" at bounding box center [169, 70] width 40 height 9
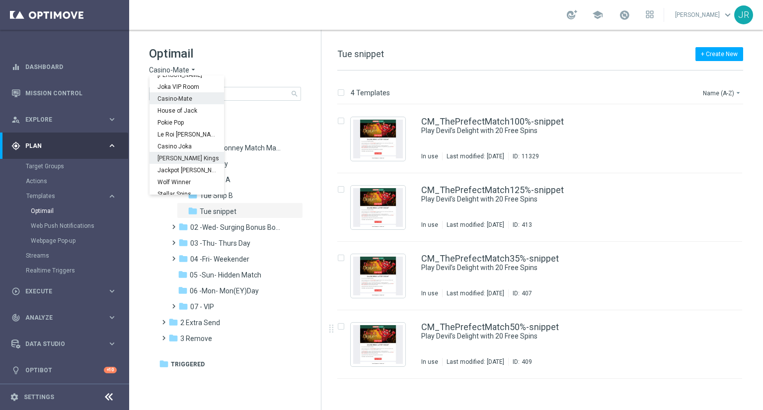
scroll to position [36, 0]
click at [0, 0] on span "Stellar Spins" at bounding box center [0, 0] width 0 height 0
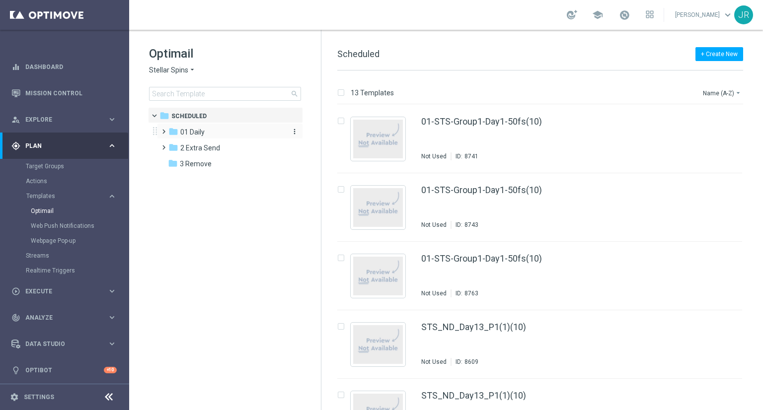
click at [195, 132] on span "01 Daily" at bounding box center [192, 132] width 24 height 9
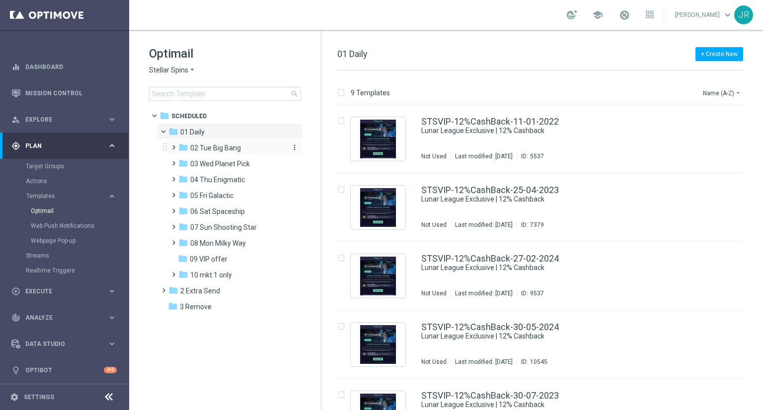
click at [204, 145] on span "02 Tue Big Bang" at bounding box center [215, 147] width 51 height 9
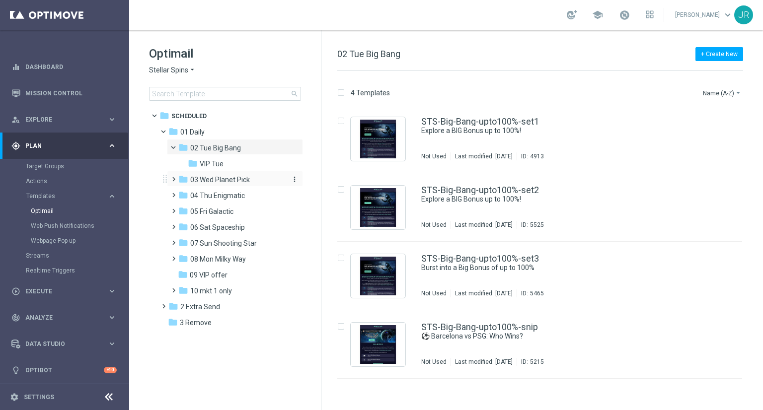
click at [208, 180] on span "03 Wed Planet Pick" at bounding box center [220, 179] width 60 height 9
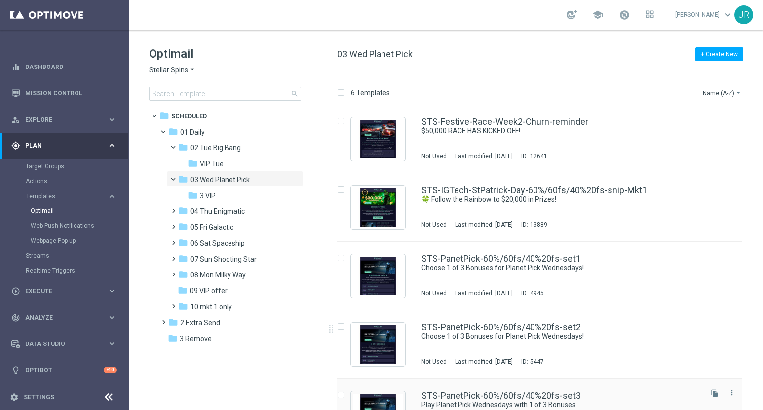
scroll to position [105, 0]
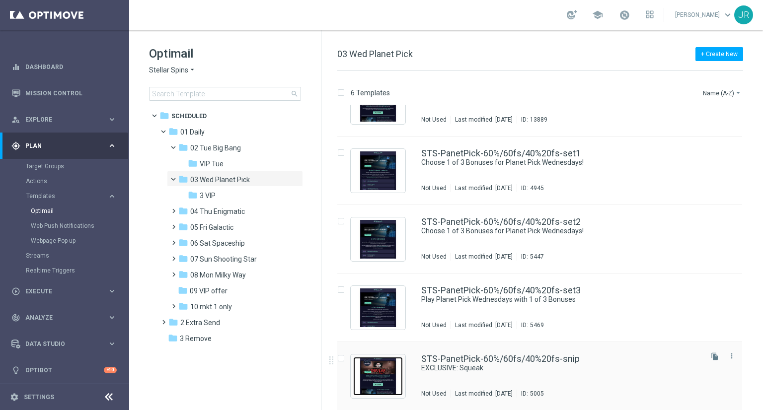
click at [391, 359] on img "Press SPACE to select this row." at bounding box center [378, 376] width 50 height 39
